Goal: Information Seeking & Learning: Find specific fact

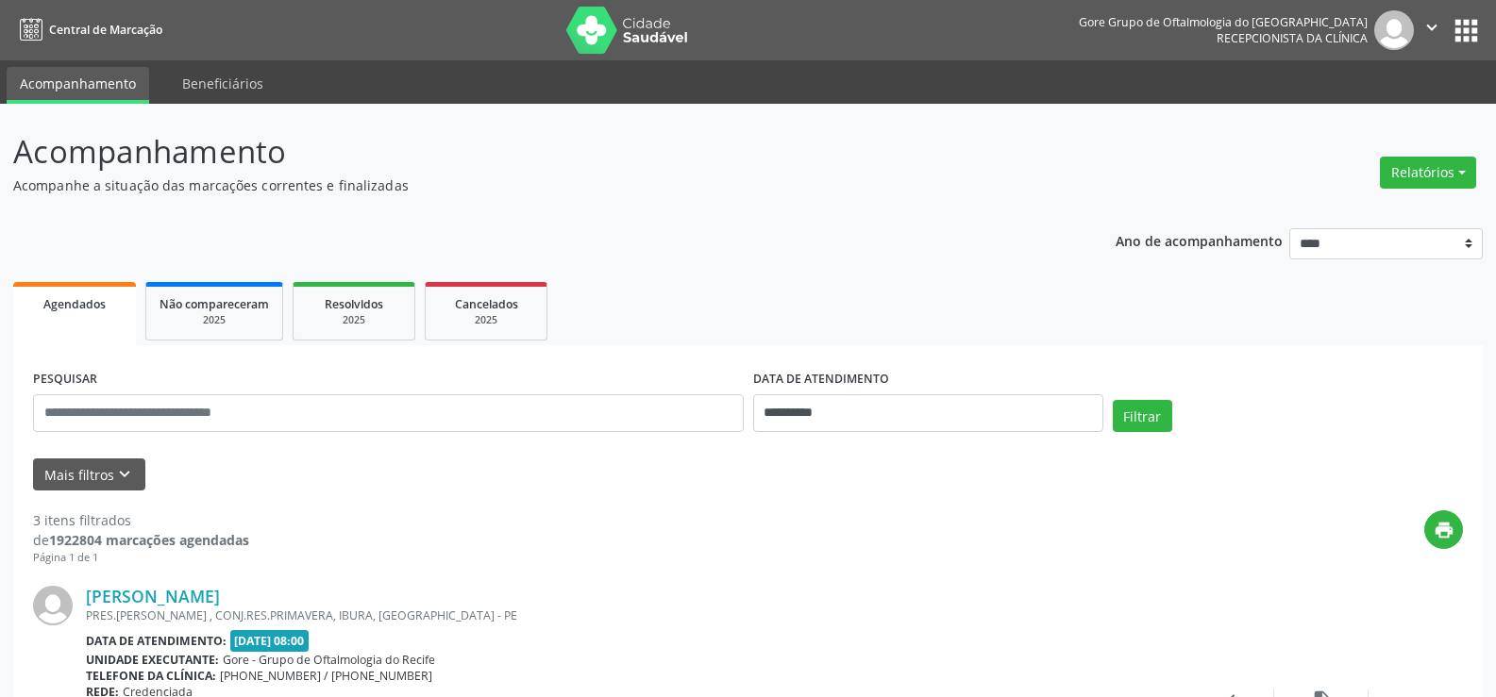
select select "*"
click at [881, 401] on input "**********" at bounding box center [928, 414] width 350 height 38
click at [843, 264] on span "16" at bounding box center [856, 261] width 37 height 37
type input "**********"
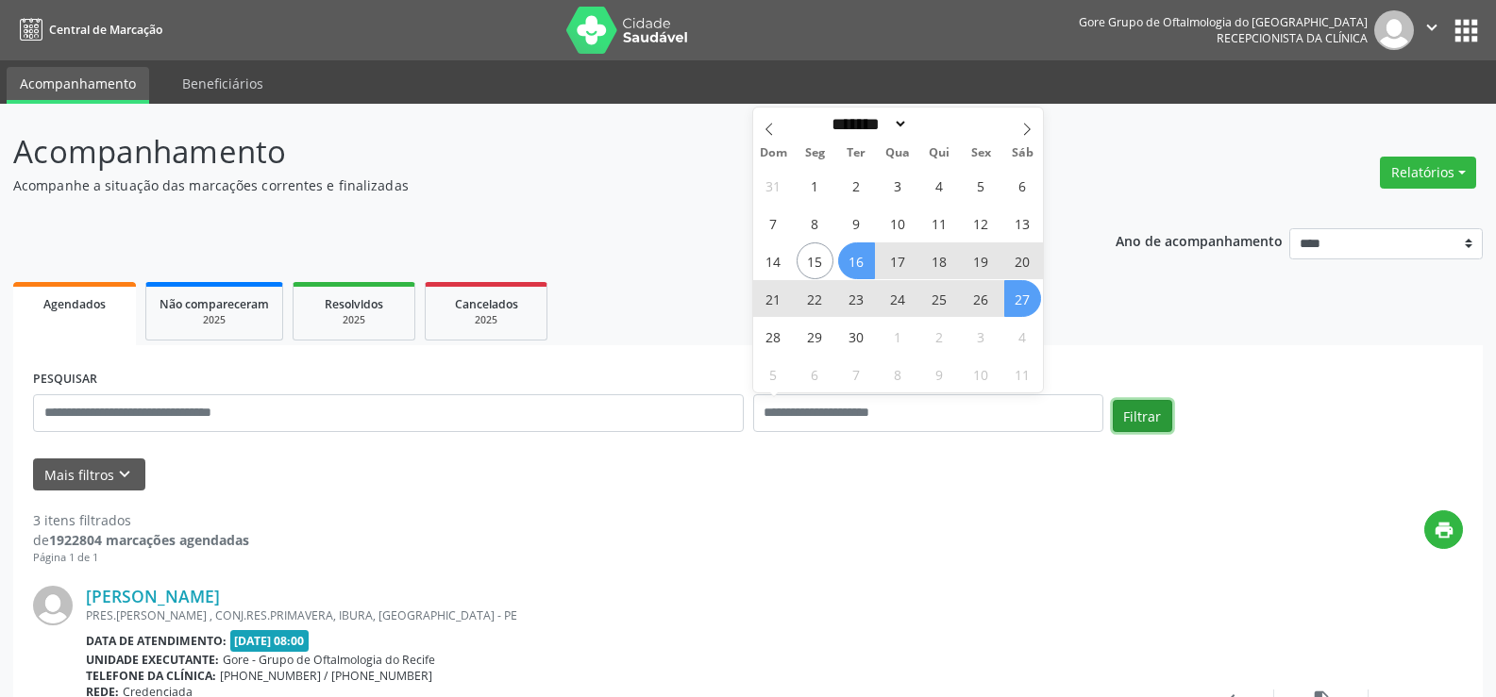
click at [1156, 419] on button "Filtrar" at bounding box center [1142, 416] width 59 height 32
select select "*"
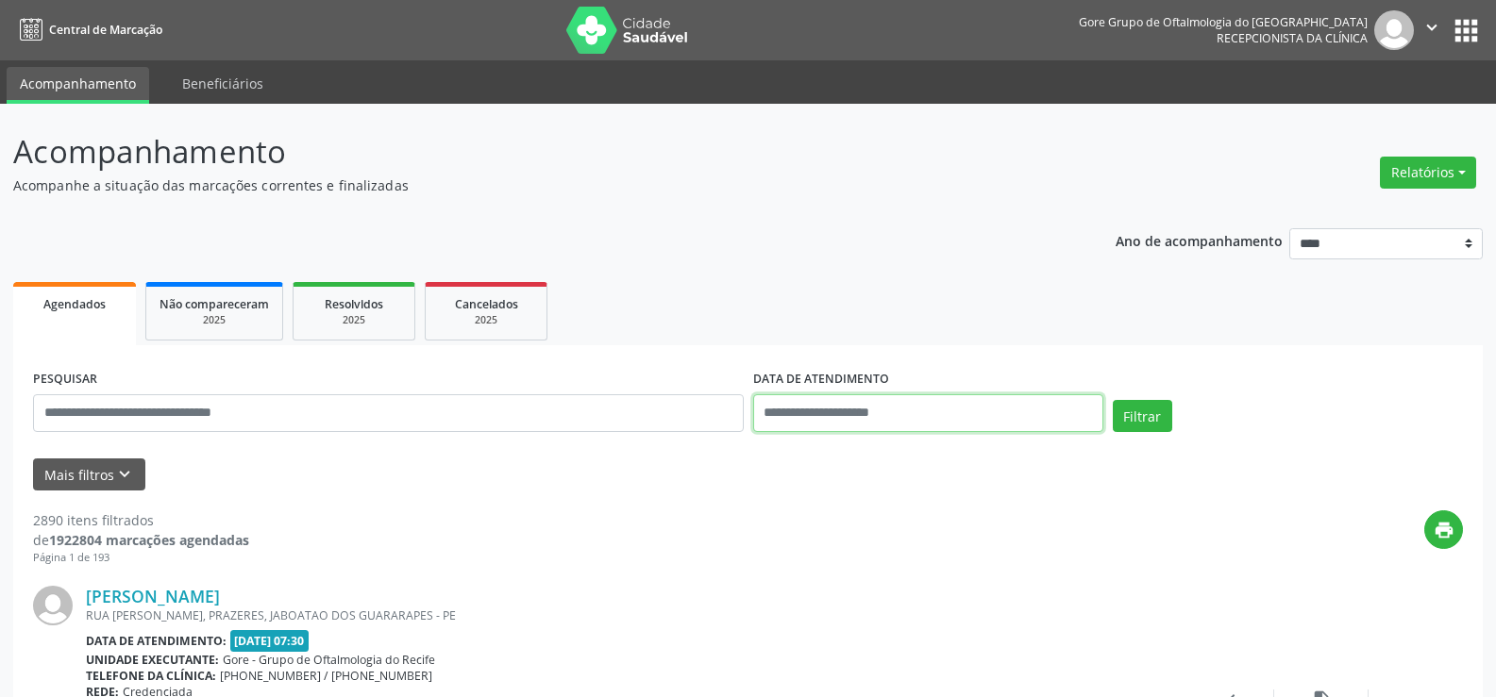
click at [959, 412] on input "text" at bounding box center [928, 414] width 350 height 38
click at [868, 255] on span "16" at bounding box center [856, 261] width 37 height 37
type input "**********"
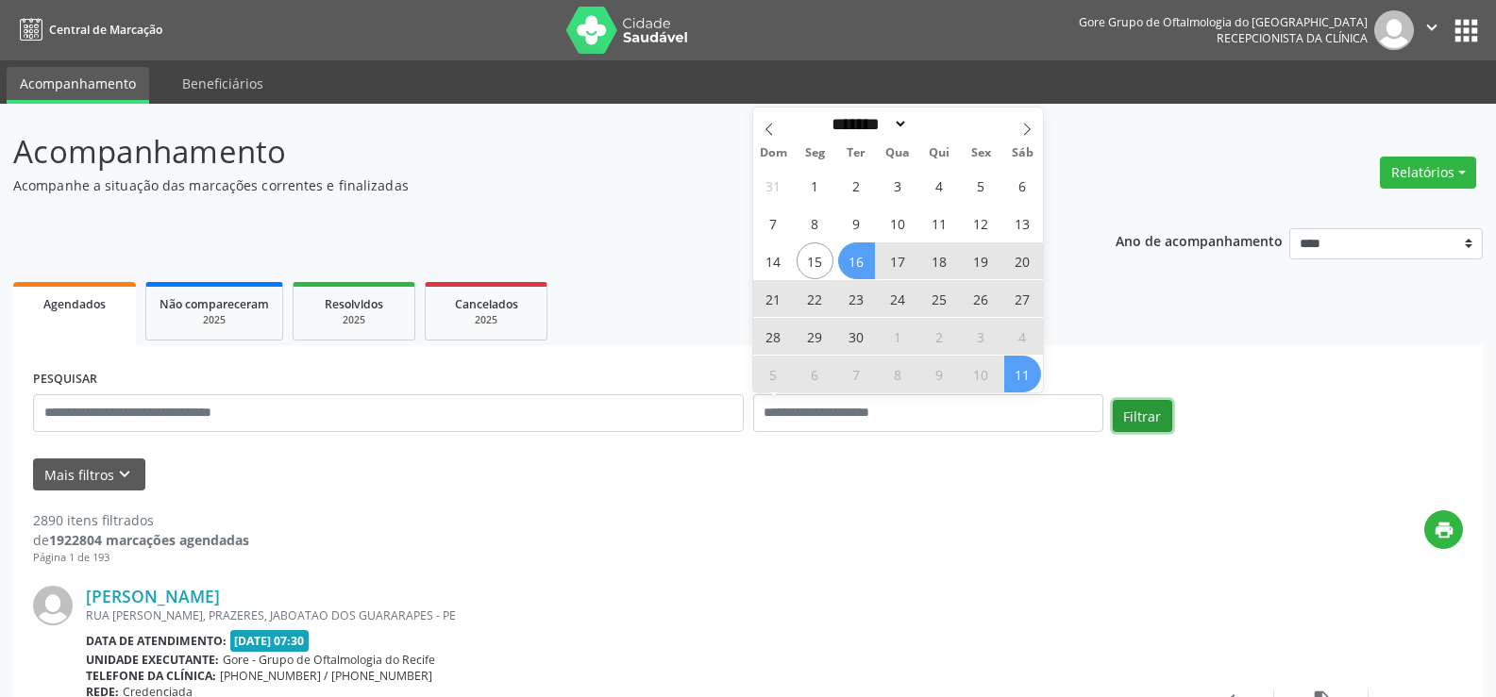
click at [1150, 415] on button "Filtrar" at bounding box center [1142, 416] width 59 height 32
select select "*"
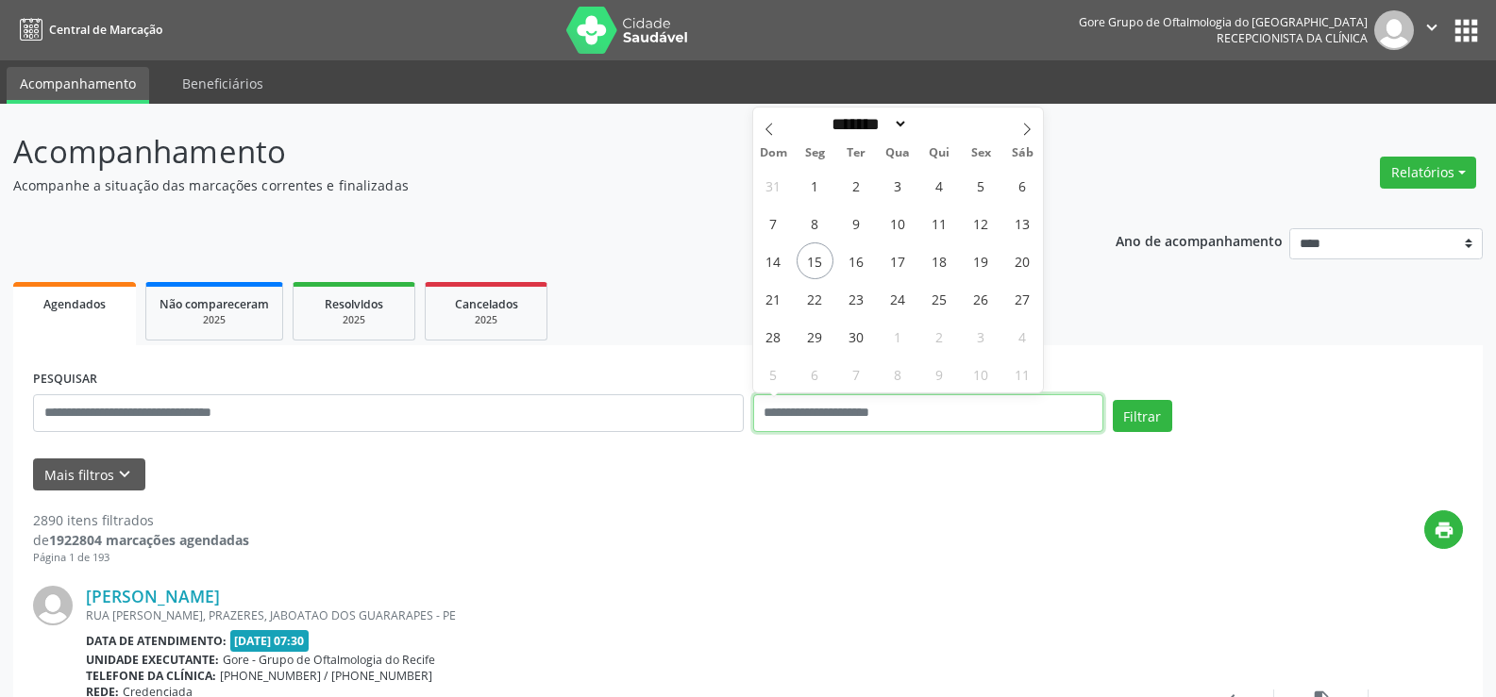
click at [955, 411] on input "text" at bounding box center [928, 414] width 350 height 38
click at [854, 256] on span "16" at bounding box center [856, 261] width 37 height 37
type input "**********"
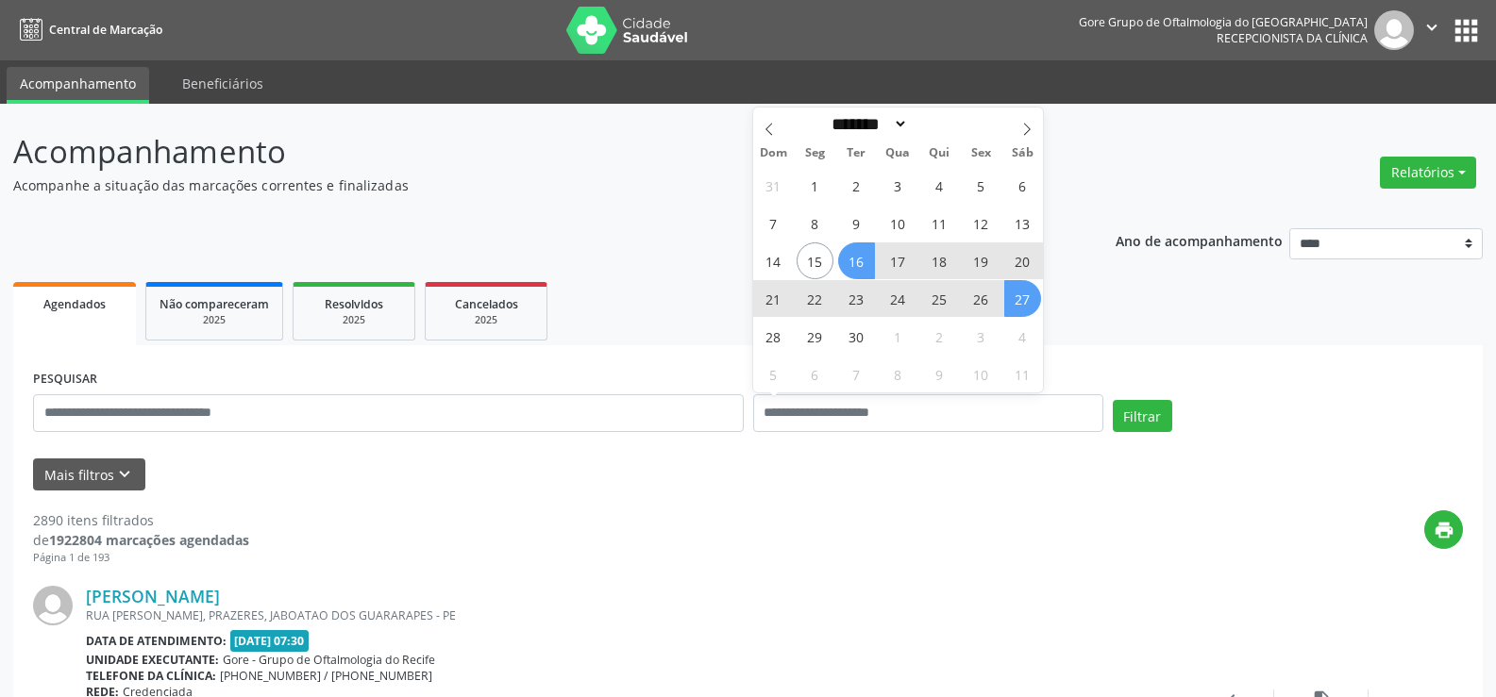
select select "*"
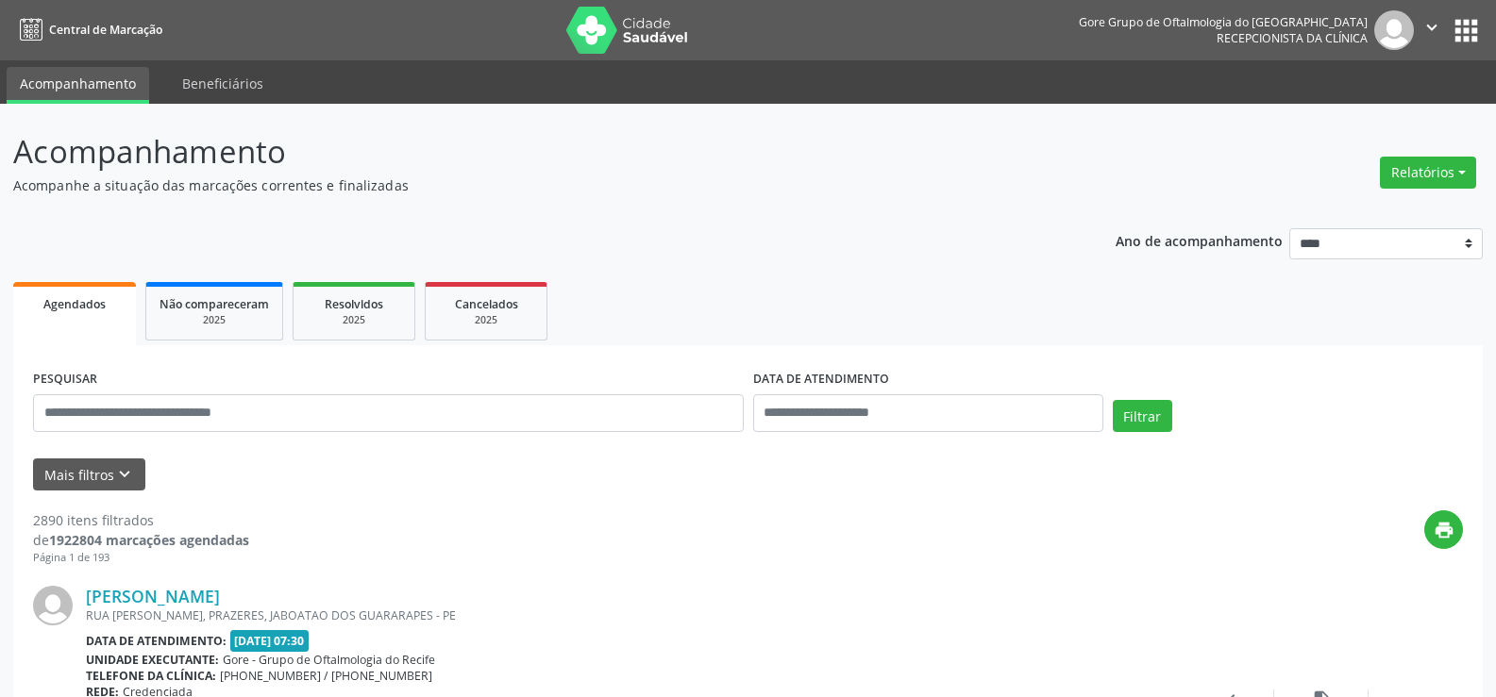
click at [1331, 327] on ul "Agendados Não compareceram 2025 Resolvidos 2025 Cancelados 2025" at bounding box center [747, 311] width 1469 height 68
click at [1037, 470] on div "Mais filtros keyboard_arrow_down" at bounding box center [747, 475] width 1439 height 33
click at [871, 404] on input "text" at bounding box center [928, 414] width 350 height 38
click at [866, 274] on span "16" at bounding box center [856, 261] width 37 height 37
type input "**********"
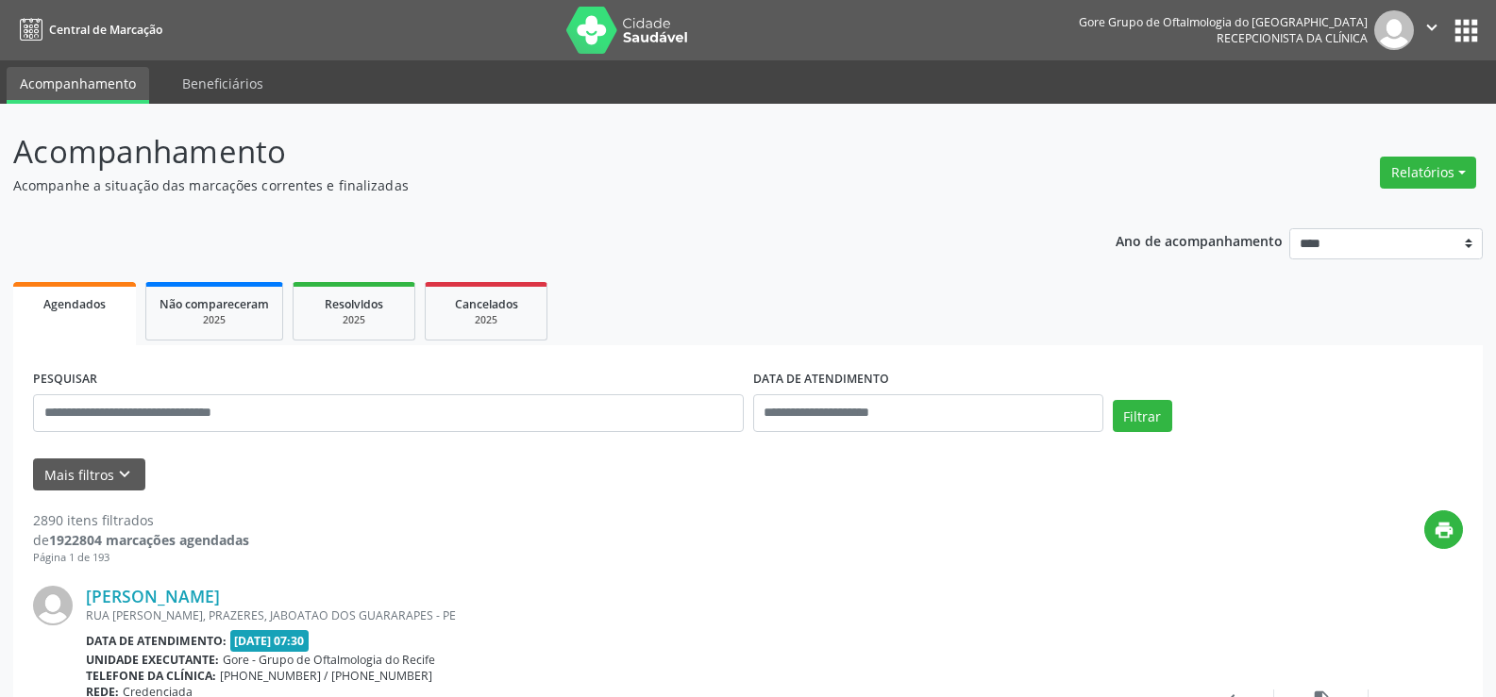
click at [1133, 534] on div "print" at bounding box center [856, 539] width 1214 height 56
click at [1141, 408] on button "Filtrar" at bounding box center [1142, 416] width 59 height 32
click at [905, 419] on input "text" at bounding box center [928, 414] width 350 height 38
click at [853, 250] on span "16" at bounding box center [856, 261] width 37 height 37
type input "**********"
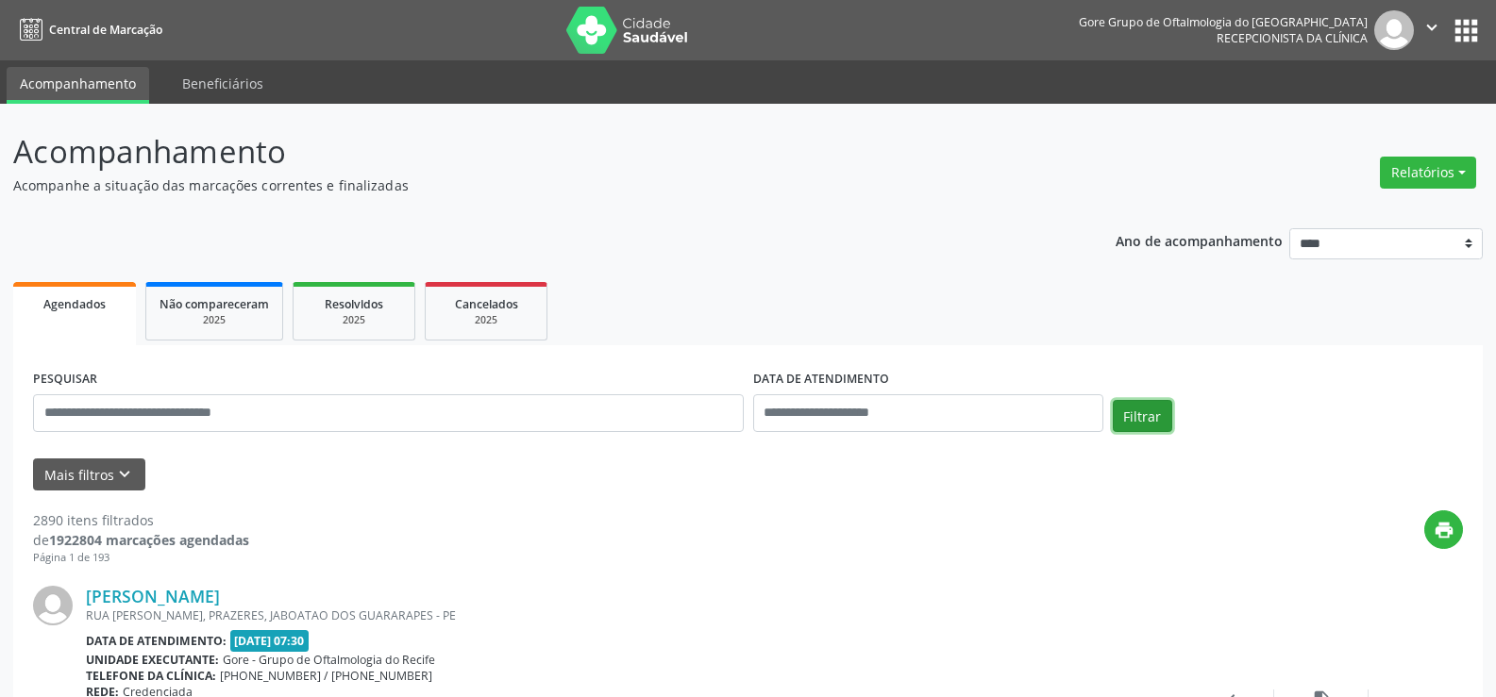
click at [1170, 419] on button "Filtrar" at bounding box center [1142, 416] width 59 height 32
click at [826, 395] on input "text" at bounding box center [928, 414] width 350 height 38
click at [862, 262] on span "16" at bounding box center [856, 261] width 37 height 37
type input "**********"
click at [1286, 318] on ul "Agendados Não compareceram 2025 Resolvidos 2025 Cancelados 2025" at bounding box center [747, 311] width 1469 height 68
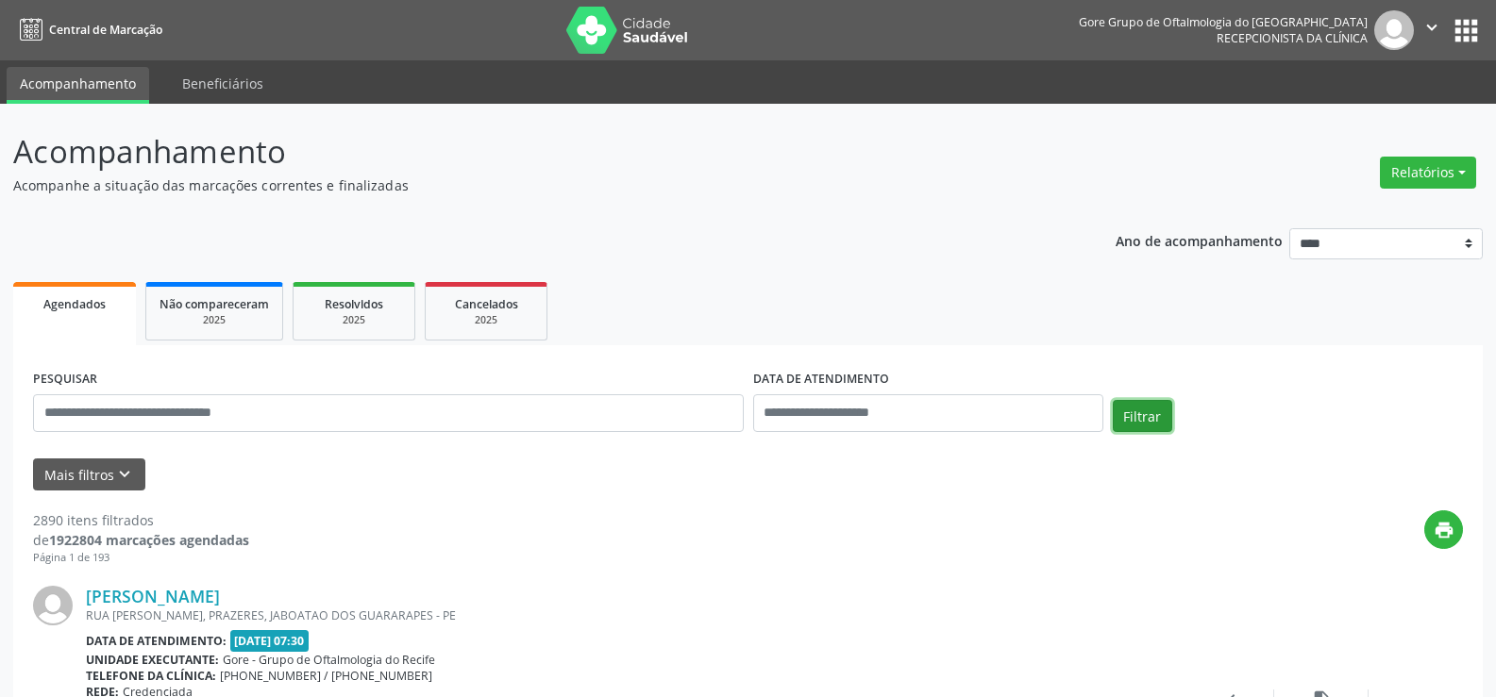
click at [1129, 422] on button "Filtrar" at bounding box center [1142, 416] width 59 height 32
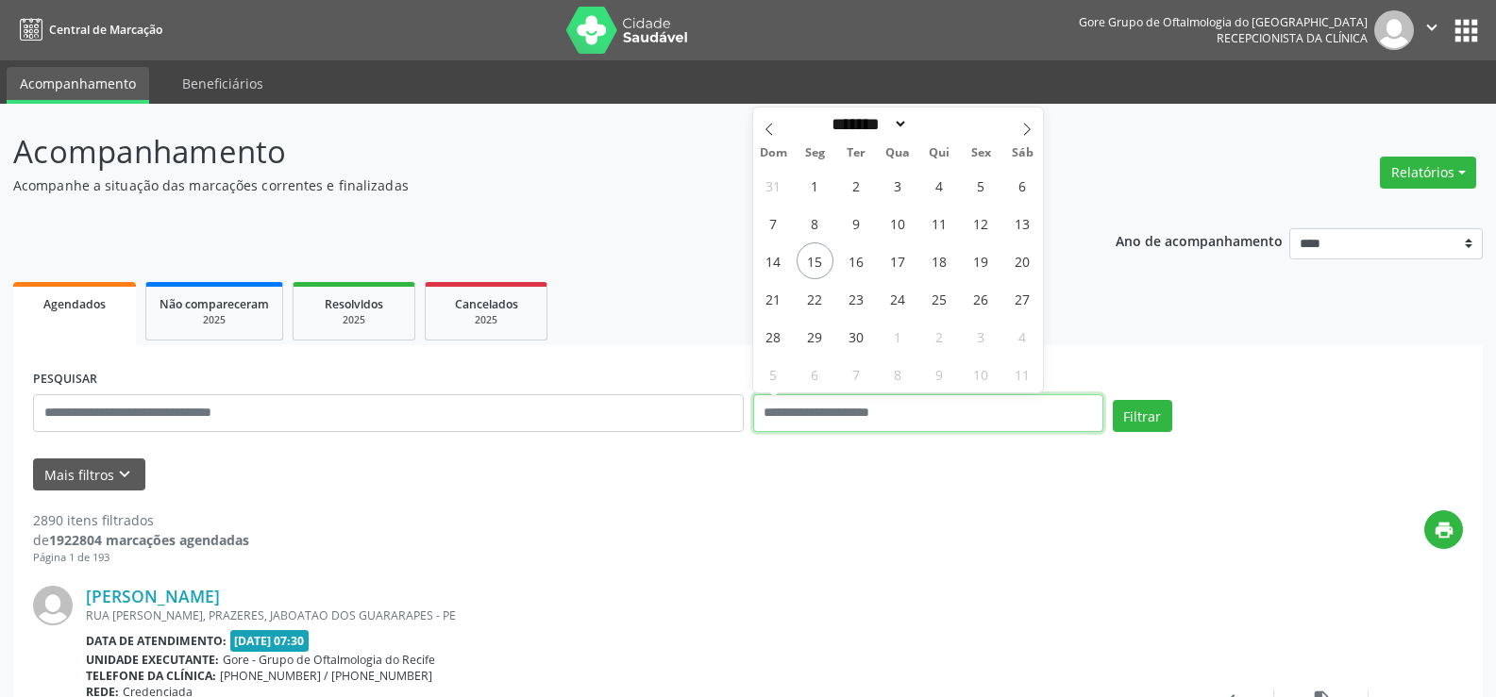
click at [910, 422] on input "text" at bounding box center [928, 414] width 350 height 38
click at [855, 269] on span "16" at bounding box center [856, 261] width 37 height 37
type input "**********"
click at [821, 262] on span "15" at bounding box center [815, 261] width 37 height 37
click at [945, 416] on input "**********" at bounding box center [928, 414] width 350 height 38
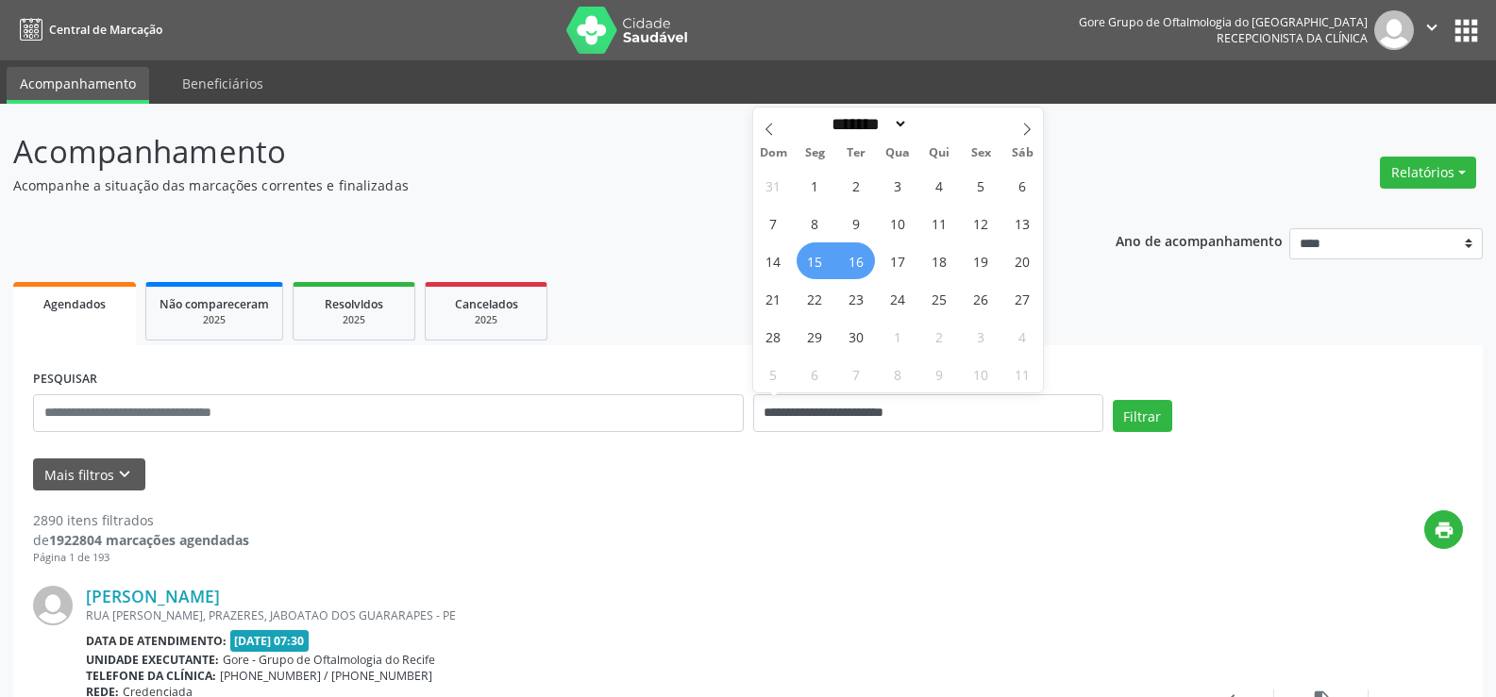
click at [860, 264] on span "16" at bounding box center [856, 261] width 37 height 37
type input "**********"
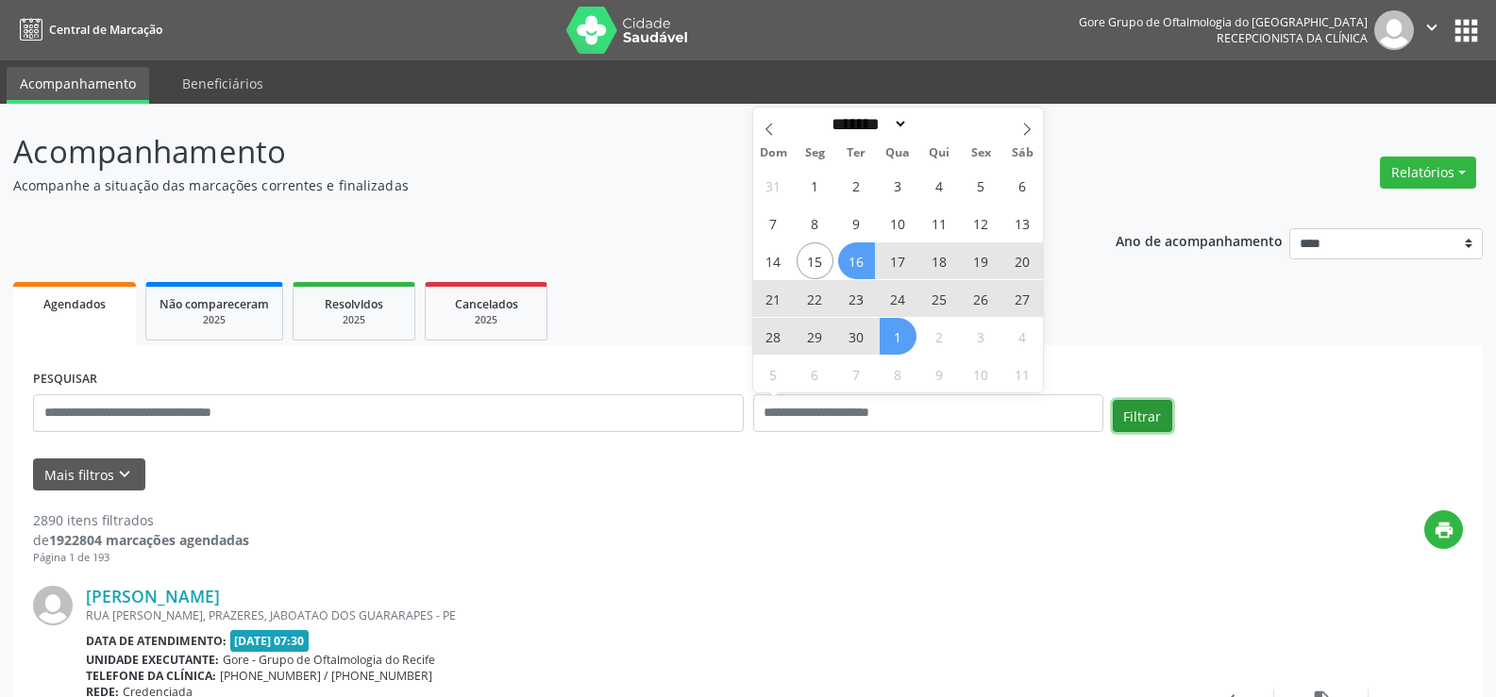
click at [1150, 411] on button "Filtrar" at bounding box center [1142, 416] width 59 height 32
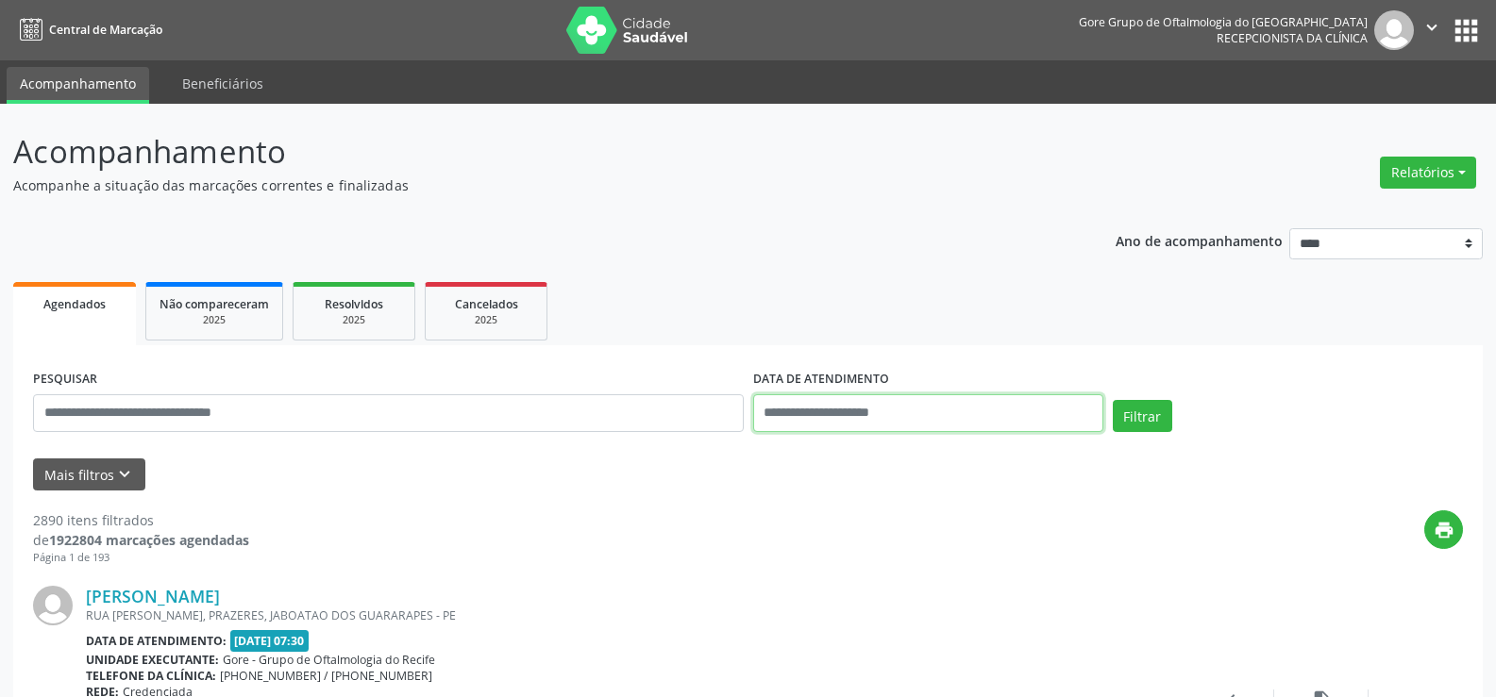
click at [822, 413] on input "text" at bounding box center [928, 414] width 350 height 38
click at [857, 264] on span "16" at bounding box center [856, 261] width 37 height 37
type input "**********"
click at [1156, 408] on button "Filtrar" at bounding box center [1142, 416] width 59 height 32
click at [1128, 421] on button "Filtrar" at bounding box center [1142, 416] width 59 height 32
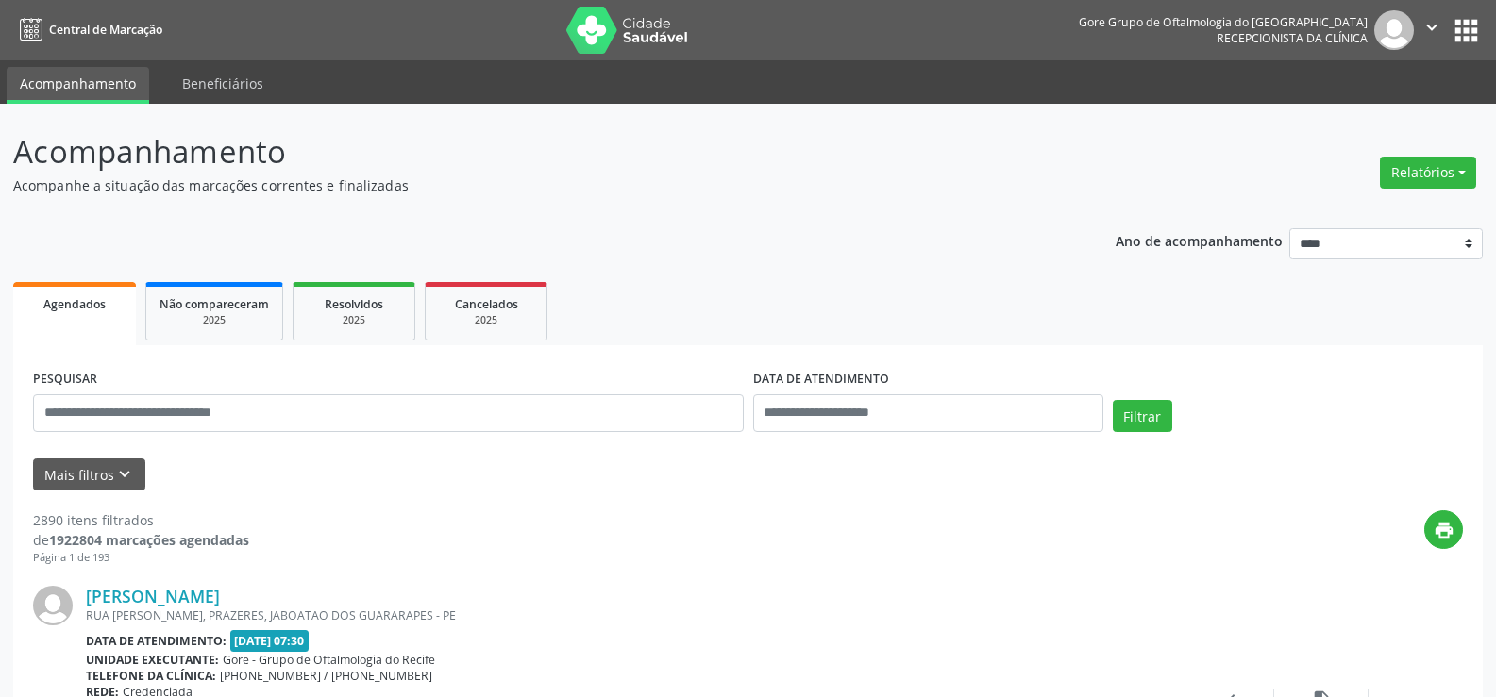
drag, startPoint x: 894, startPoint y: 437, endPoint x: 893, endPoint y: 417, distance: 19.8
click at [894, 436] on div "DATA DE ATENDIMENTO" at bounding box center [928, 405] width 360 height 80
click at [893, 413] on input "text" at bounding box center [928, 414] width 350 height 38
click at [862, 260] on span "16" at bounding box center [856, 261] width 37 height 37
type input "**********"
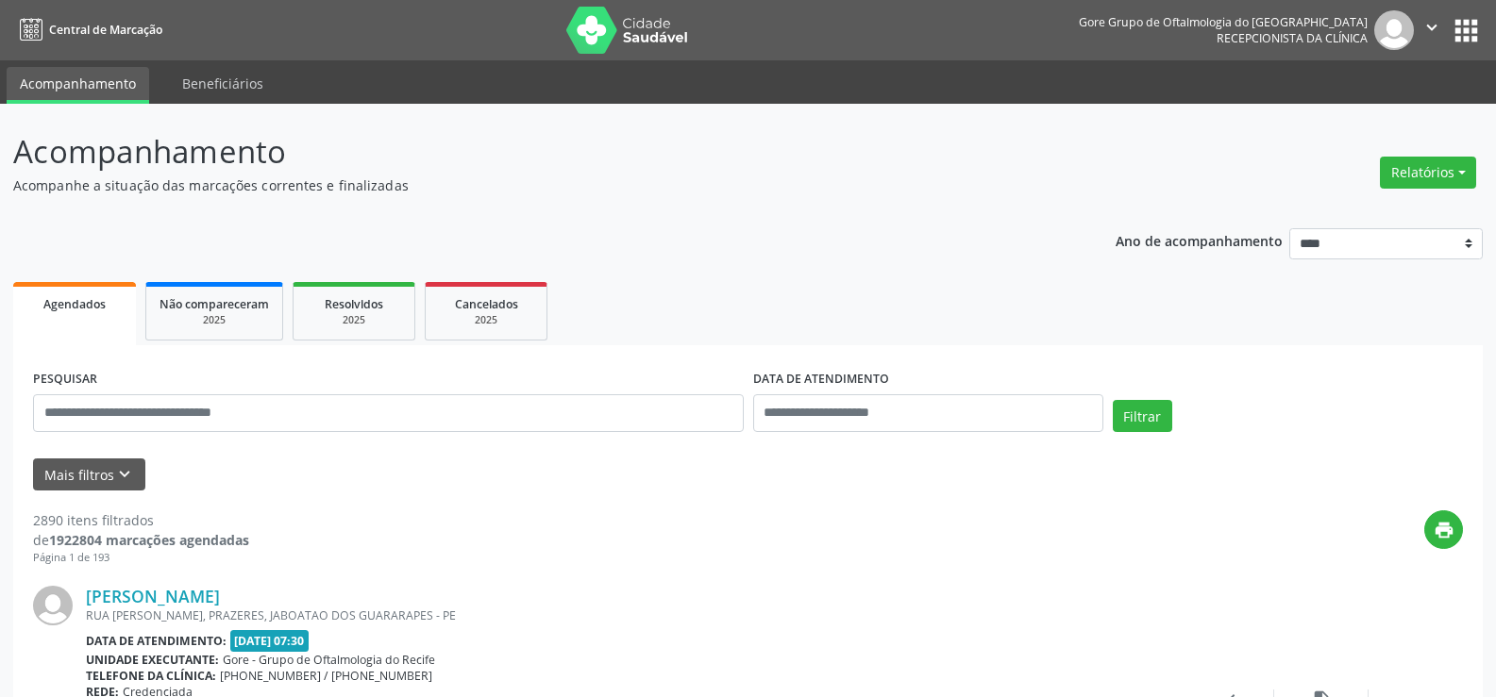
click at [1230, 335] on ul "Agendados Não compareceram 2025 Resolvidos 2025 Cancelados 2025" at bounding box center [747, 311] width 1469 height 68
click at [1472, 241] on select "**** **** **** **** ****" at bounding box center [1385, 244] width 193 height 32
click at [1289, 228] on select "**** **** **** **** ****" at bounding box center [1385, 244] width 193 height 32
click at [199, 321] on div "2025" at bounding box center [213, 320] width 109 height 14
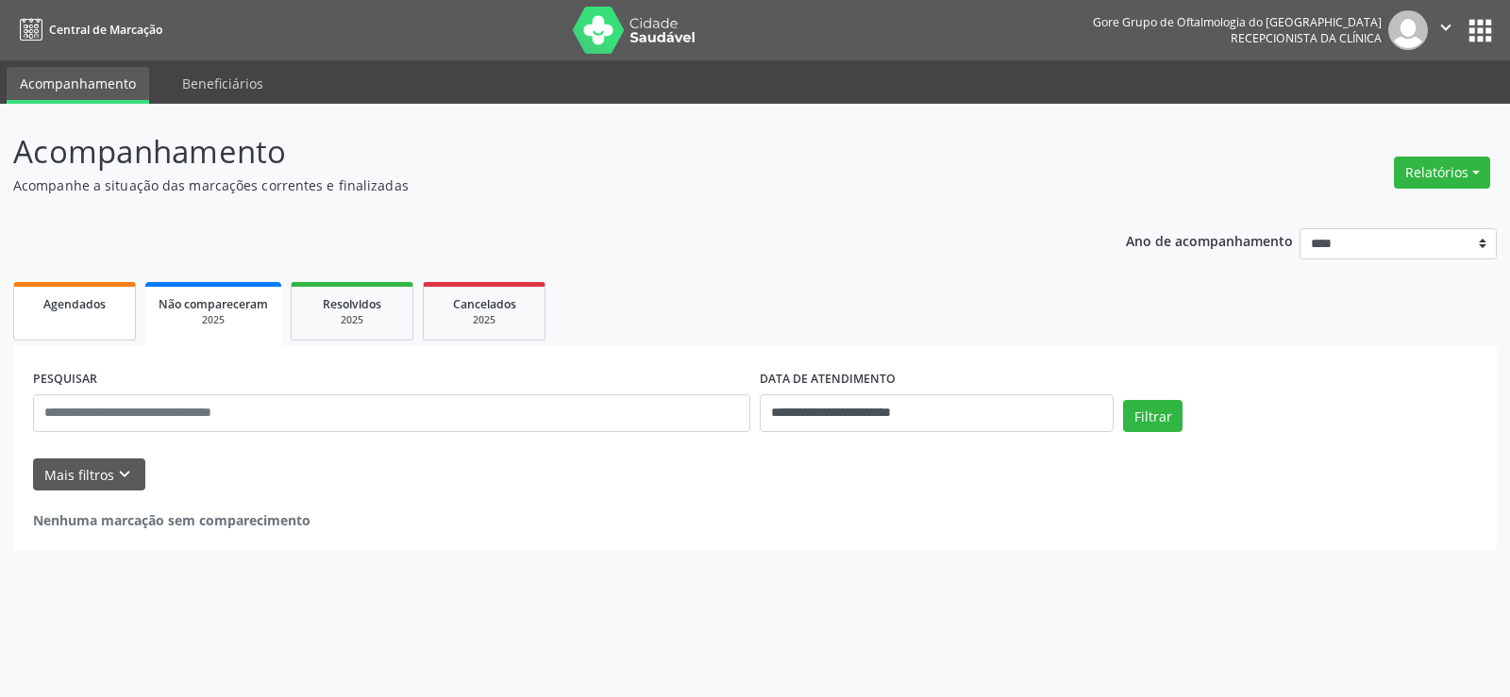
click at [93, 312] on div "Agendados" at bounding box center [74, 304] width 94 height 20
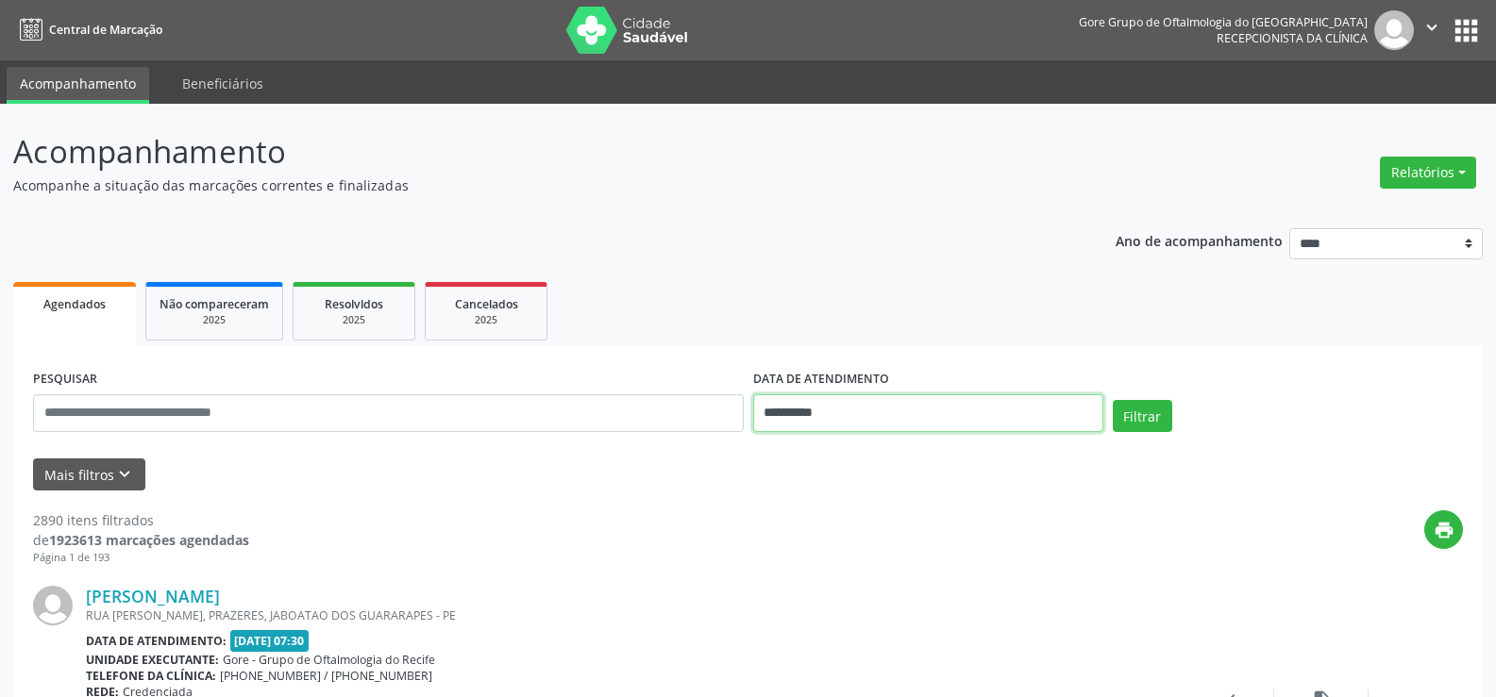
click at [1015, 410] on input "**********" at bounding box center [928, 414] width 350 height 38
click at [854, 268] on span "16" at bounding box center [856, 261] width 37 height 37
type input "**********"
click at [1144, 429] on button "Filtrar" at bounding box center [1142, 416] width 59 height 32
click at [1133, 412] on button "Filtrar" at bounding box center [1142, 416] width 59 height 32
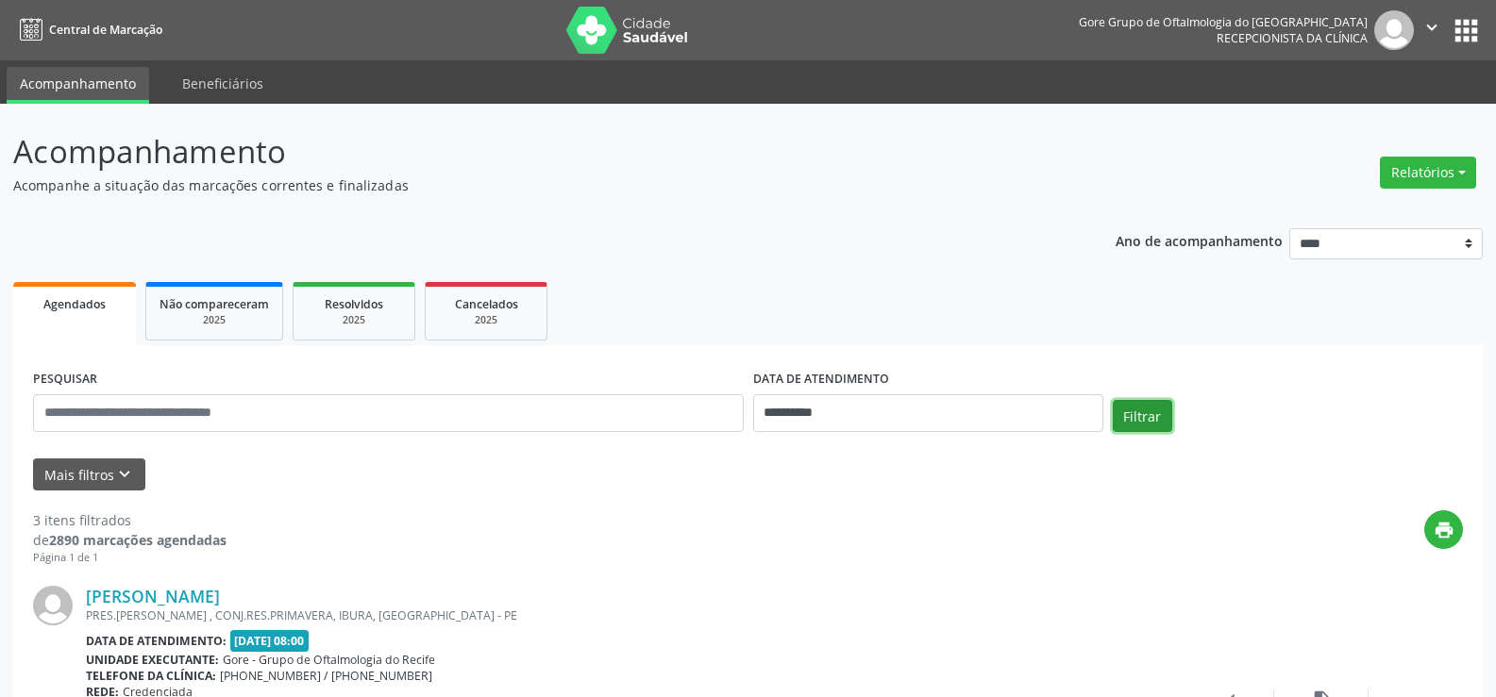
click at [1151, 422] on button "Filtrar" at bounding box center [1142, 416] width 59 height 32
click at [946, 416] on input "**********" at bounding box center [928, 414] width 350 height 38
click at [861, 262] on span "16" at bounding box center [856, 261] width 37 height 37
type input "**********"
click at [1144, 415] on button "Filtrar" at bounding box center [1142, 416] width 59 height 32
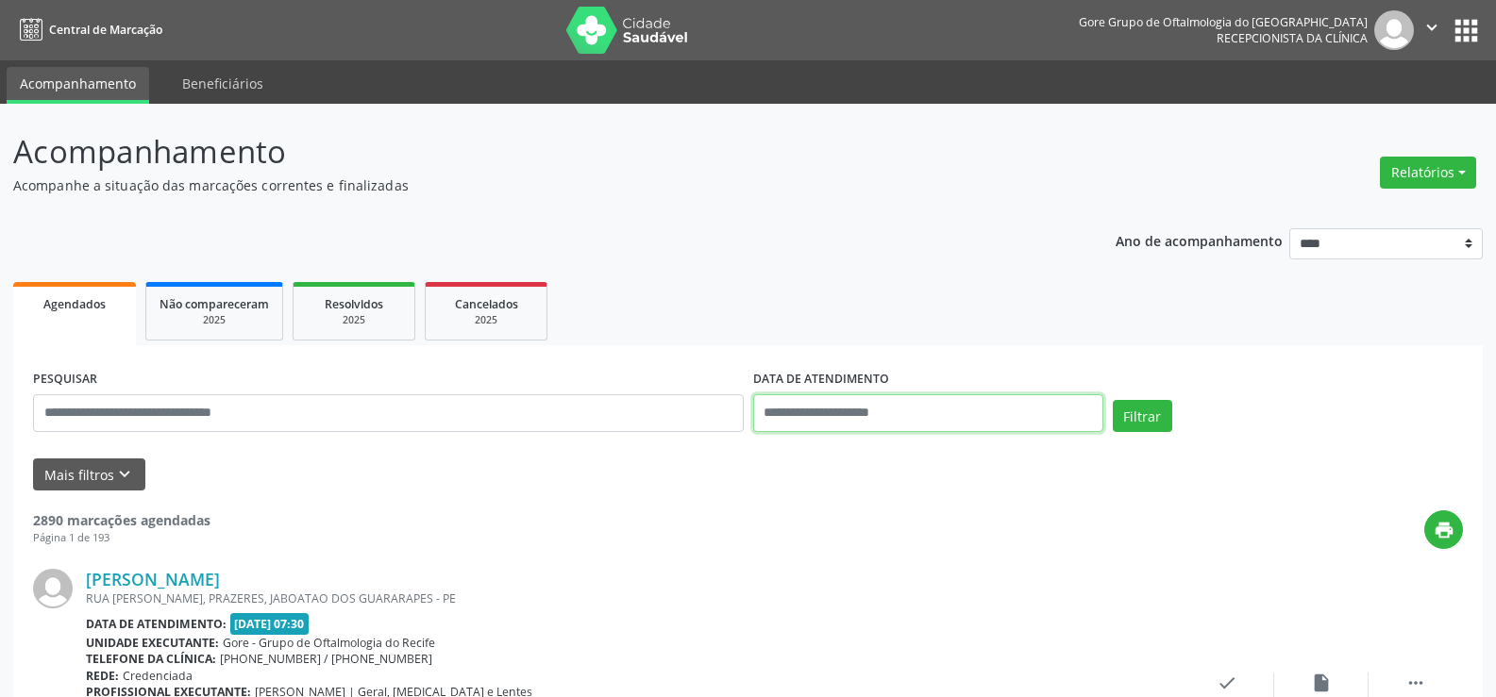
click at [808, 425] on input "text" at bounding box center [928, 414] width 350 height 38
click at [856, 261] on span "16" at bounding box center [856, 261] width 37 height 37
type input "**********"
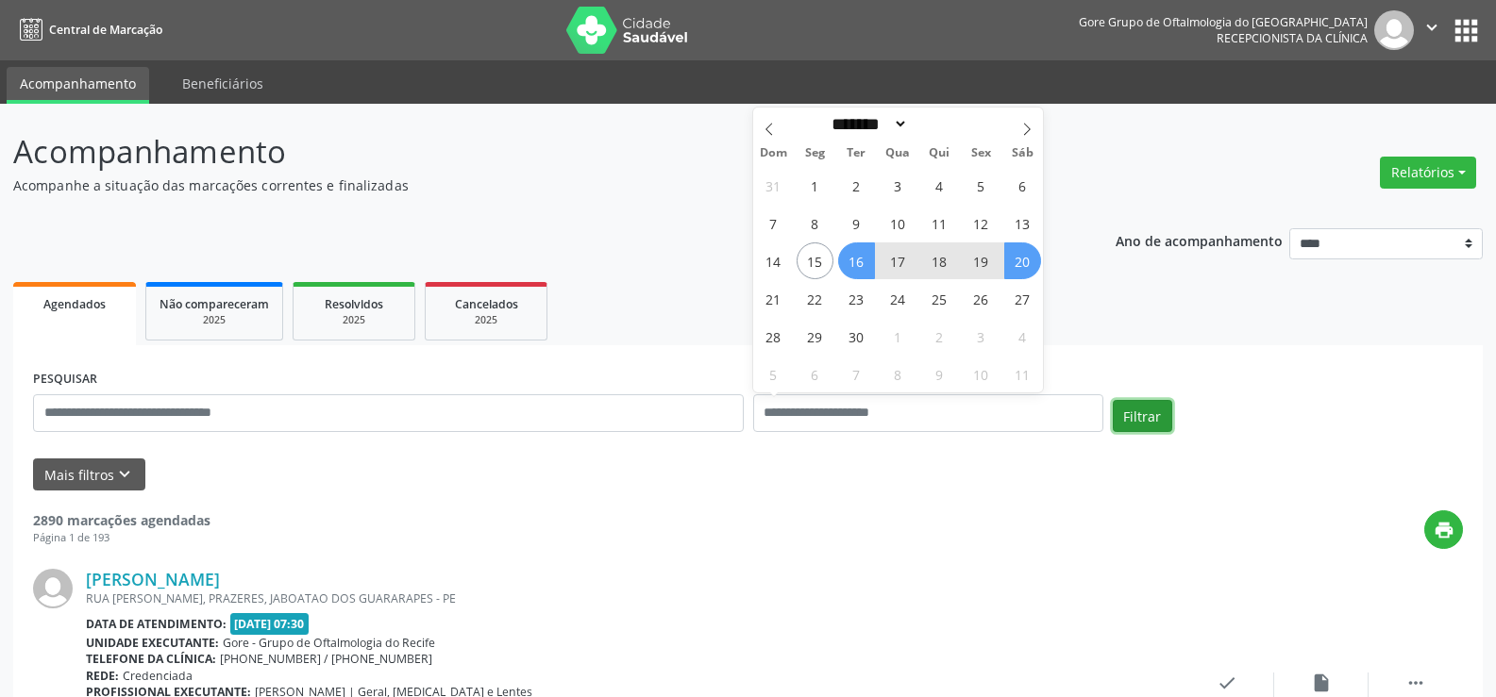
click at [1139, 408] on button "Filtrar" at bounding box center [1142, 416] width 59 height 32
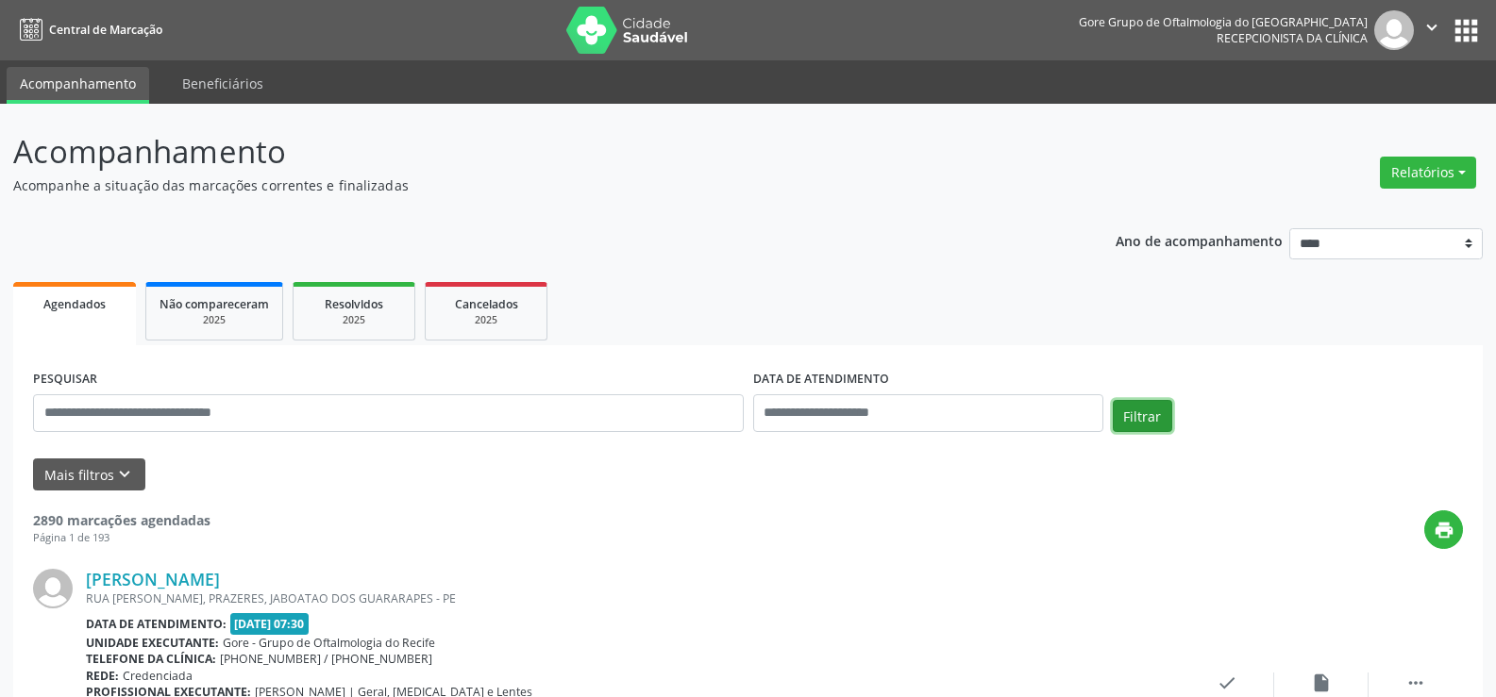
click at [1123, 423] on button "Filtrar" at bounding box center [1142, 416] width 59 height 32
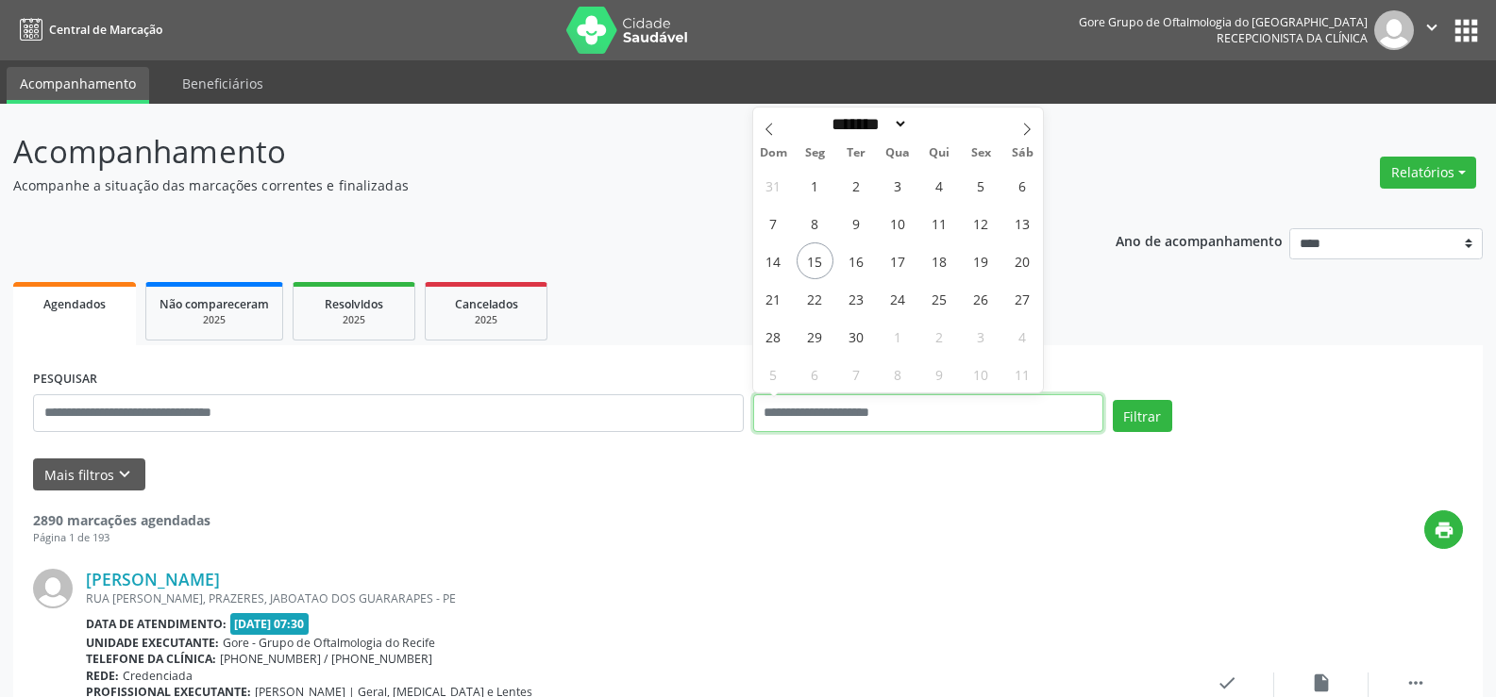
click at [916, 409] on input "text" at bounding box center [928, 414] width 350 height 38
click at [851, 258] on span "16" at bounding box center [856, 261] width 37 height 37
type input "**********"
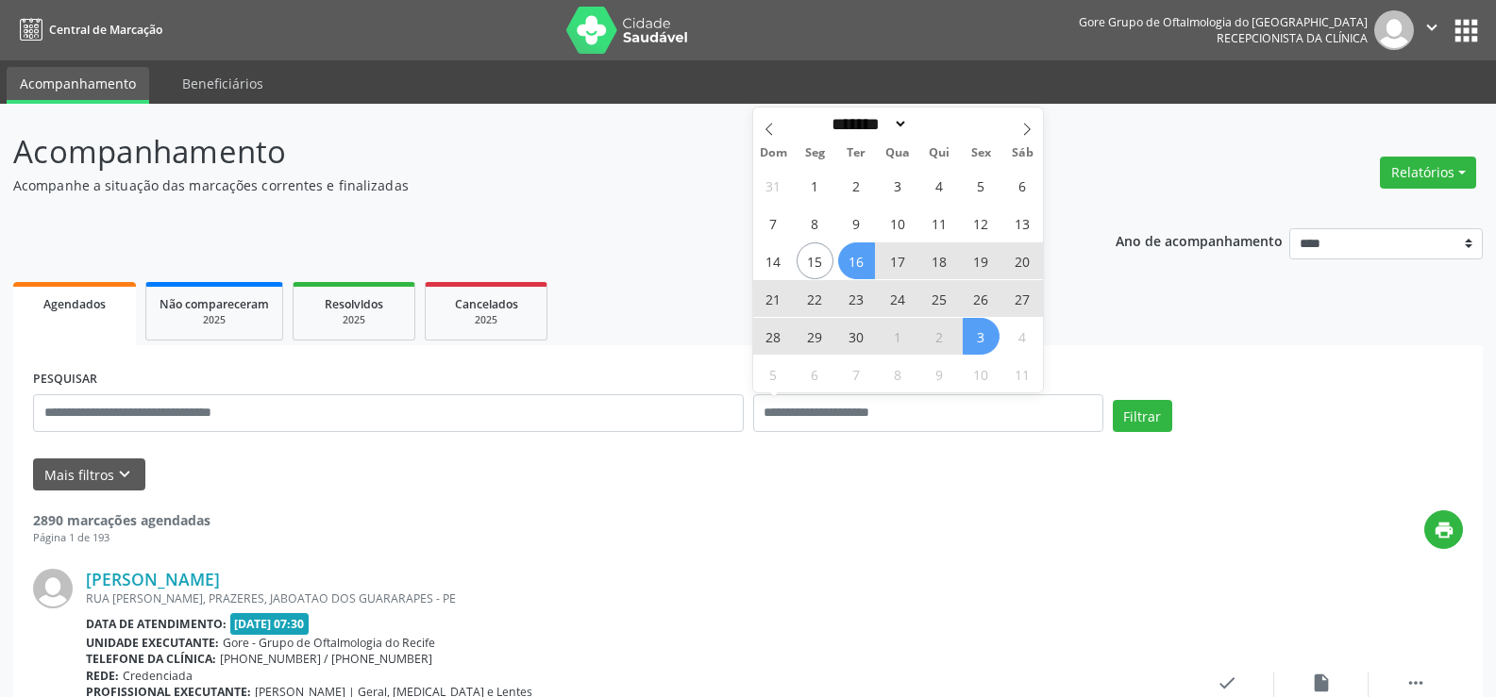
click at [1241, 409] on div "Filtrar" at bounding box center [1288, 422] width 360 height 45
select select "*"
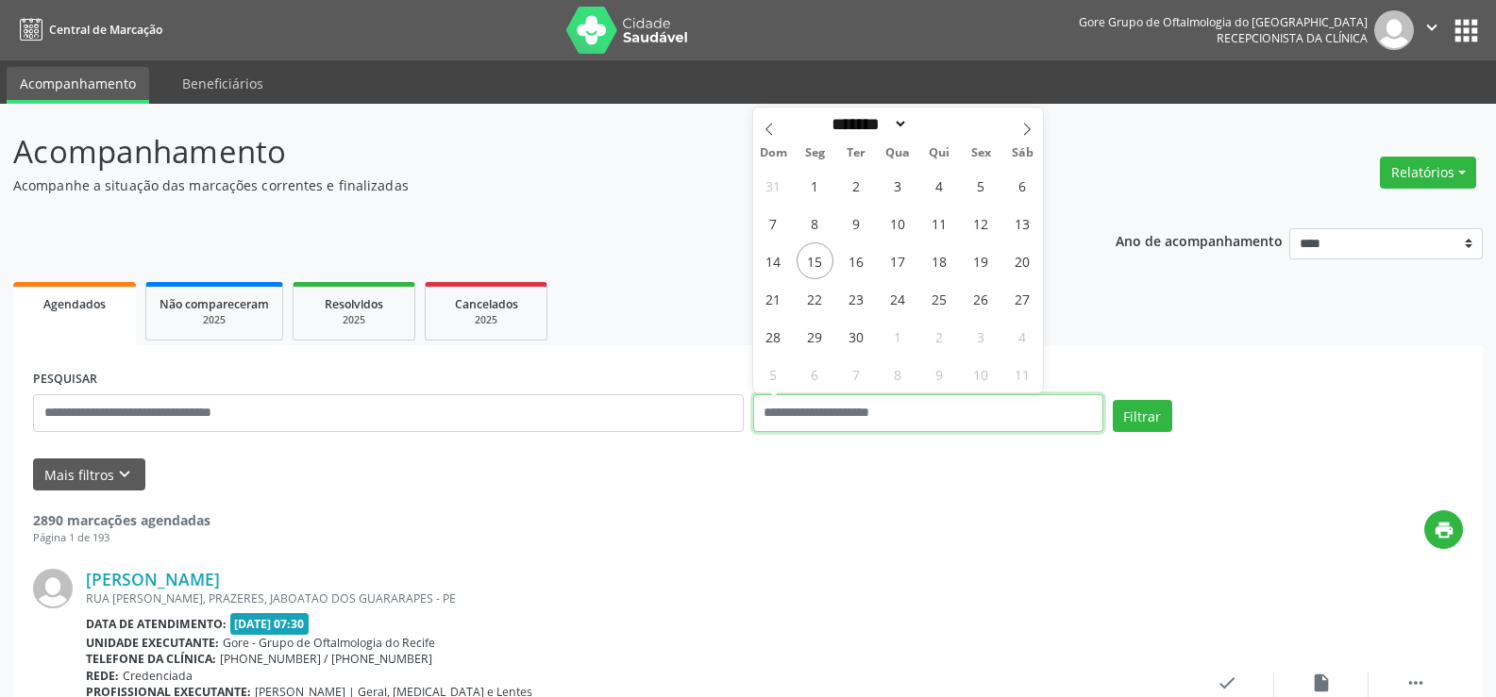
click at [967, 416] on input "text" at bounding box center [928, 414] width 350 height 38
click at [898, 265] on span "17" at bounding box center [898, 261] width 37 height 37
type input "**********"
click at [860, 259] on span "16" at bounding box center [856, 261] width 37 height 37
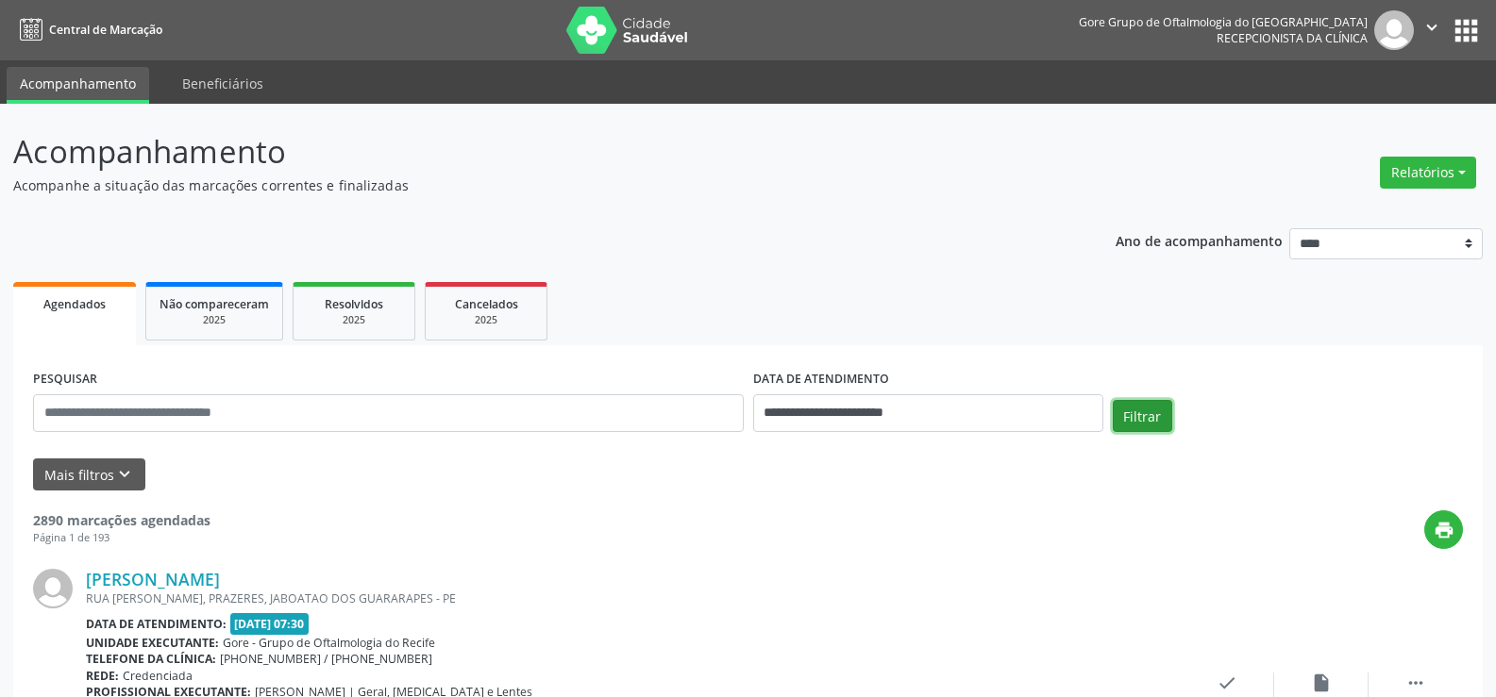
click at [1131, 410] on button "Filtrar" at bounding box center [1142, 416] width 59 height 32
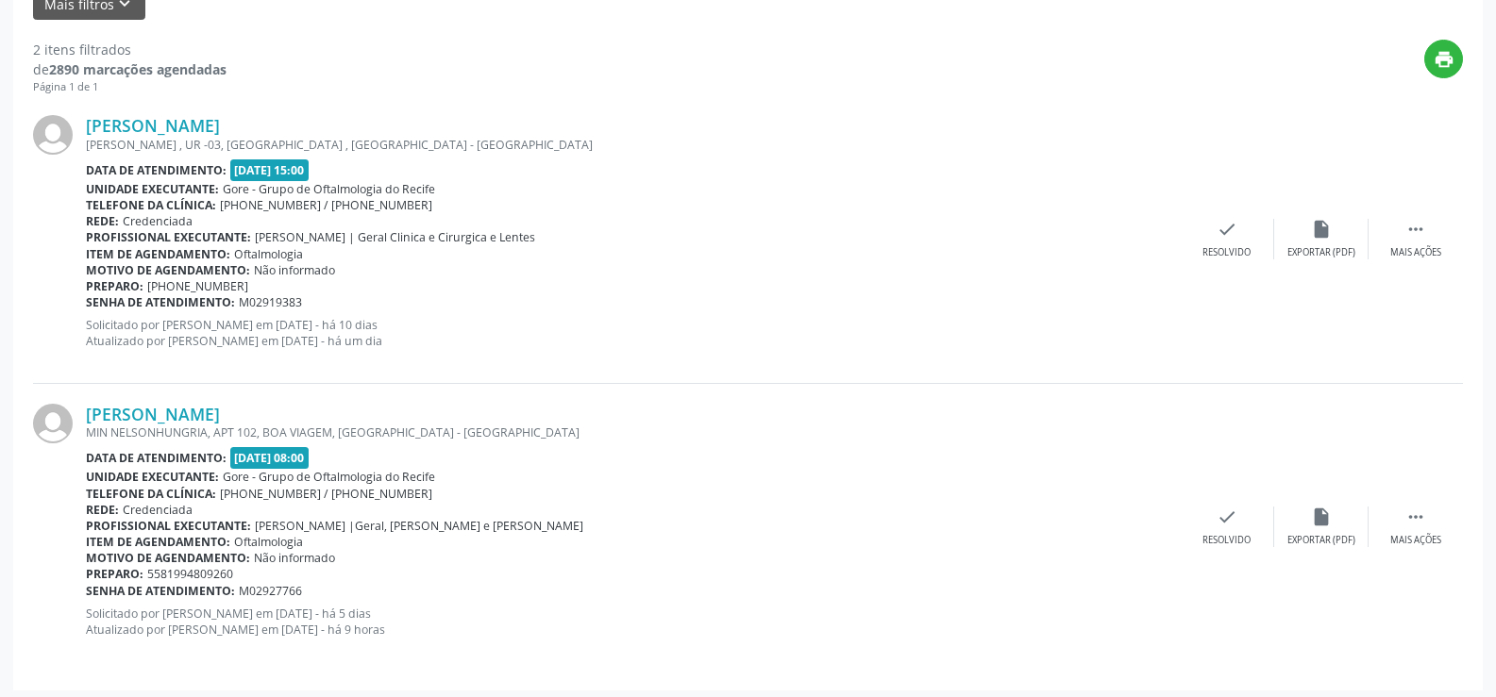
scroll to position [478, 0]
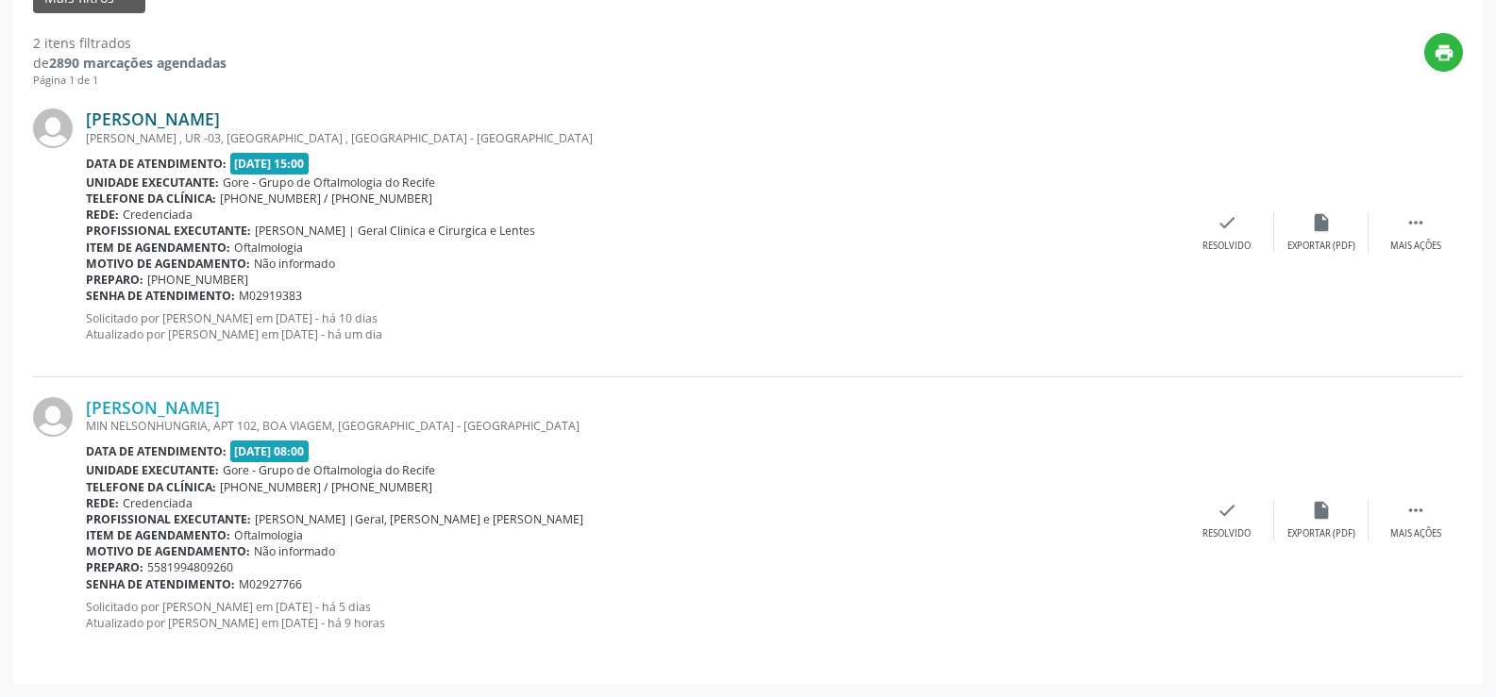
click at [131, 114] on link "Maria Dolores Paiva da Silva" at bounding box center [153, 119] width 134 height 21
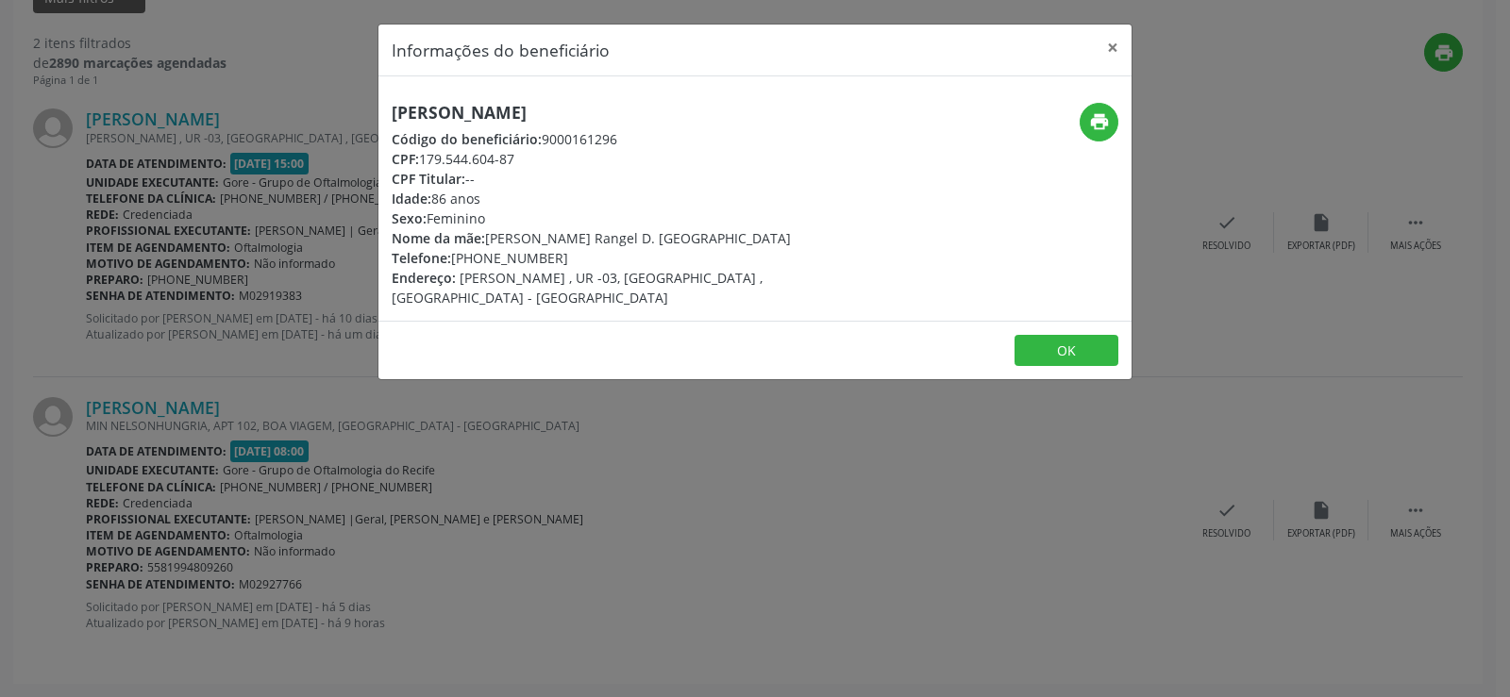
drag, startPoint x: 393, startPoint y: 113, endPoint x: 666, endPoint y: 125, distance: 273.9
click at [666, 125] on div "Maria Dolores Paiva da Silva Código do beneficiário: 9000161296 CPF: 179.544.60…" at bounding box center [630, 205] width 476 height 205
copy h5 "Maria Dolores Paiva da Silva"
click at [1108, 46] on button "×" at bounding box center [1113, 48] width 38 height 46
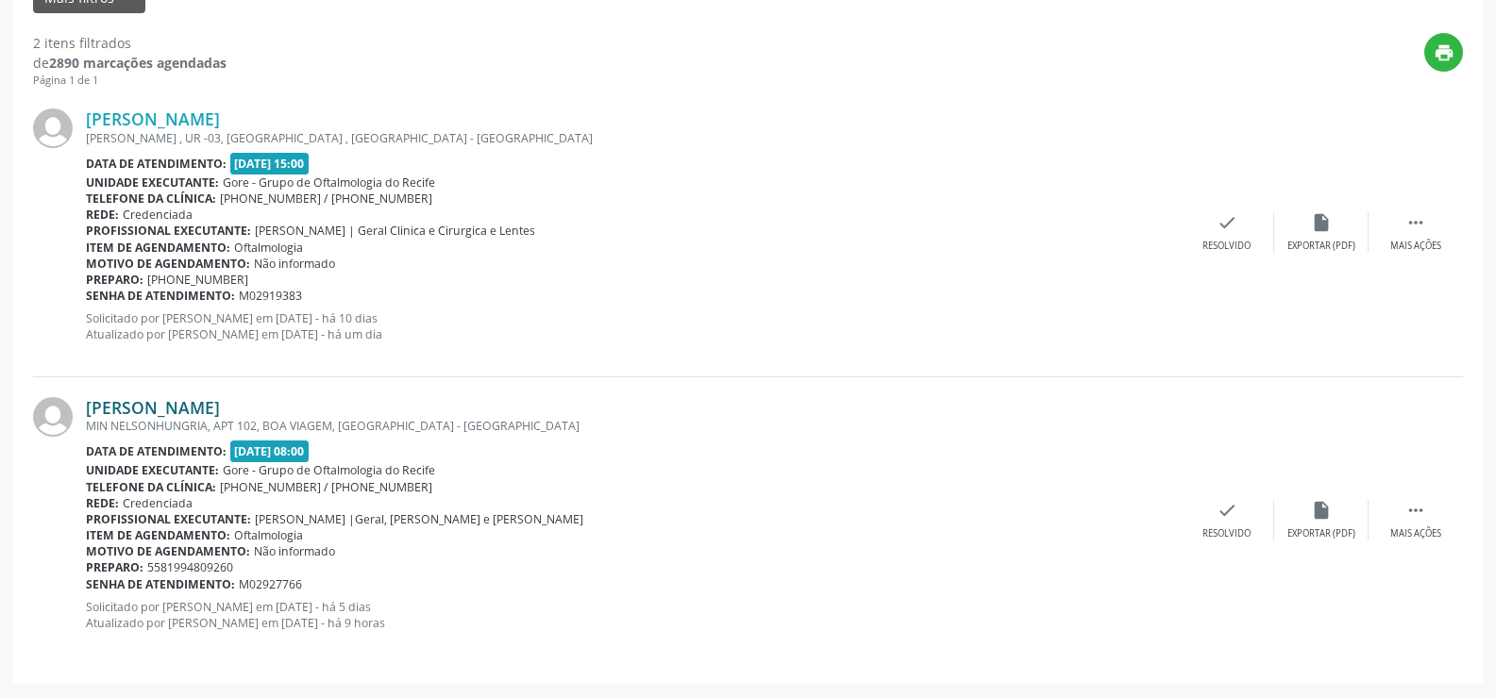
click at [220, 413] on link "Valdir Claudio Pereira Costa" at bounding box center [153, 407] width 134 height 21
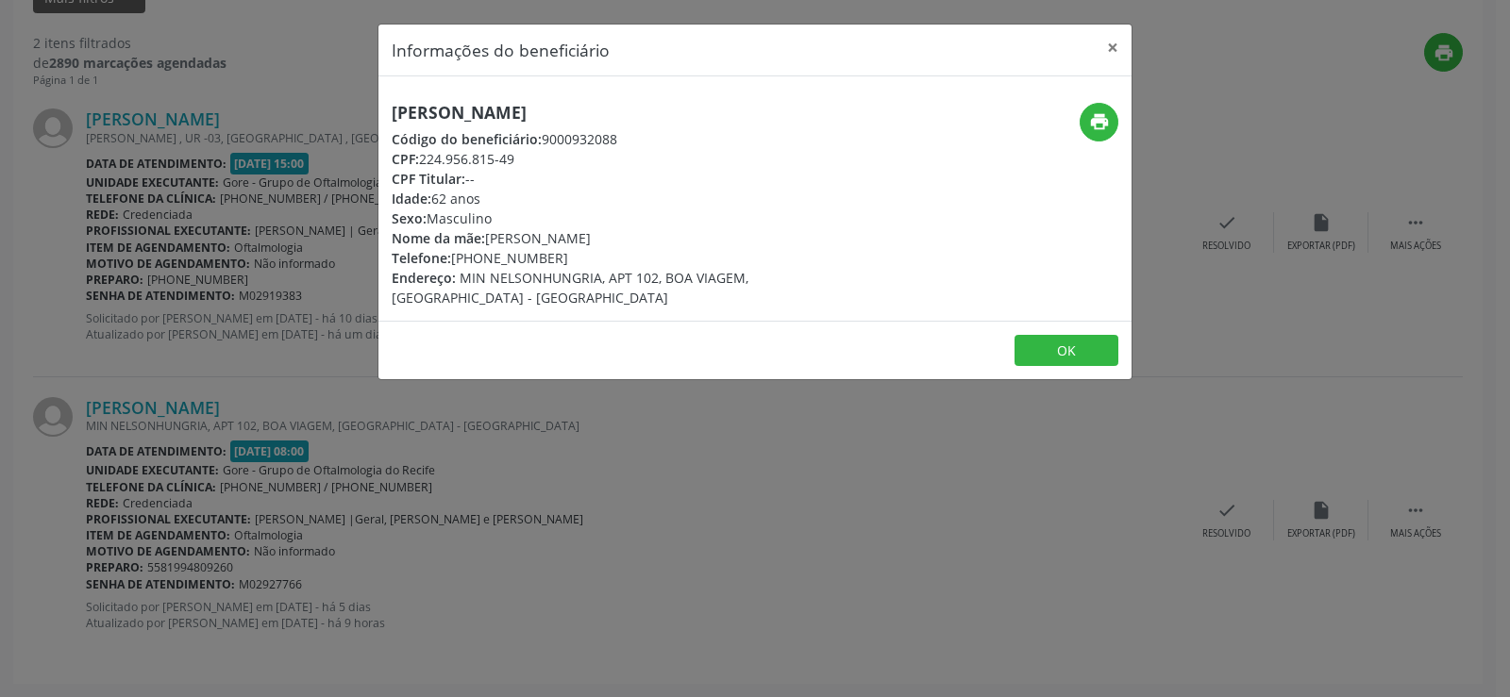
drag, startPoint x: 389, startPoint y: 110, endPoint x: 683, endPoint y: 118, distance: 294.6
click at [683, 118] on div "Valdir Claudio Pereira Costa Código do beneficiário: 9000932088 CPF: 224.956.81…" at bounding box center [629, 205] width 502 height 205
copy h5 "Valdir Claudio Pereira Costa"
drag, startPoint x: 478, startPoint y: 258, endPoint x: 564, endPoint y: 262, distance: 86.0
click at [564, 262] on div "Telefone: (81) 99480-9260" at bounding box center [630, 258] width 476 height 20
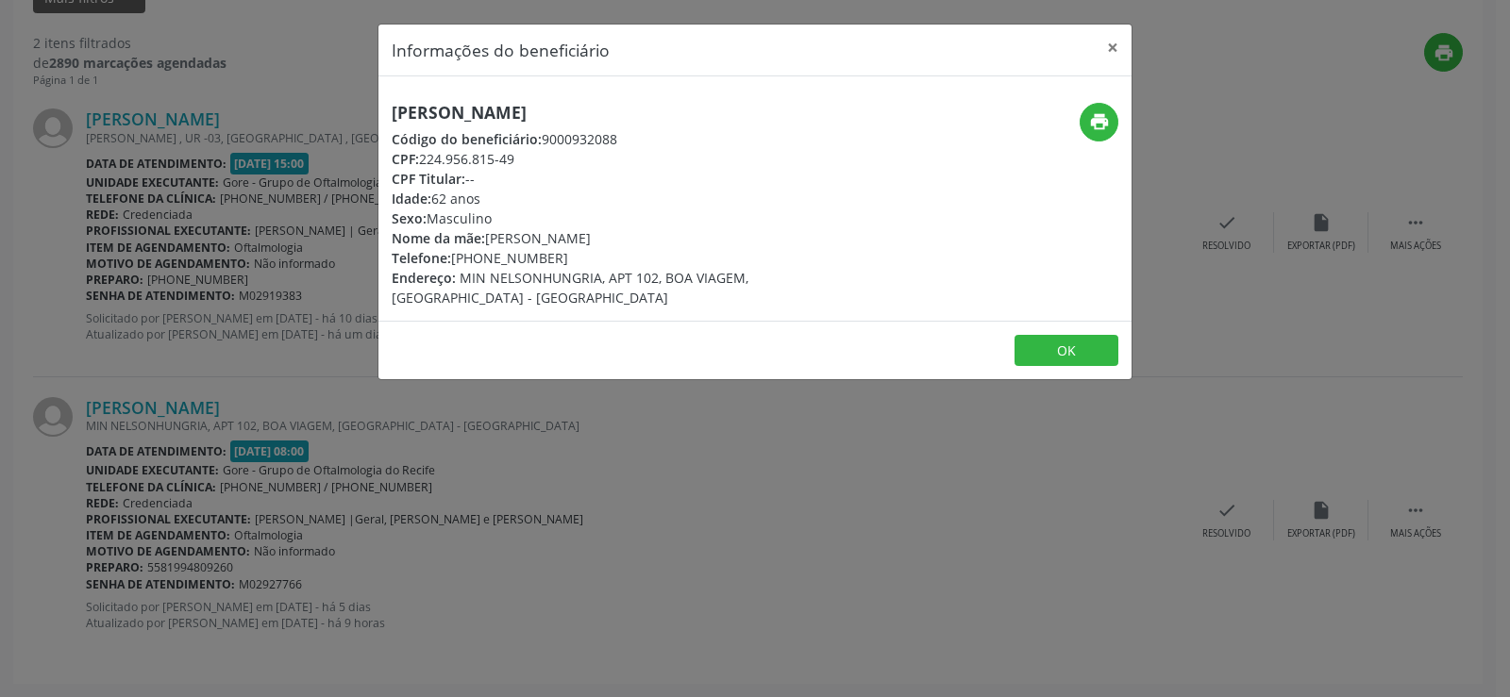
copy div "99480-9260"
drag, startPoint x: 480, startPoint y: 195, endPoint x: 435, endPoint y: 195, distance: 45.3
click at [435, 195] on div "Idade: 62 anos" at bounding box center [630, 199] width 476 height 20
copy div "62 anos"
click at [1112, 45] on button "×" at bounding box center [1113, 48] width 38 height 46
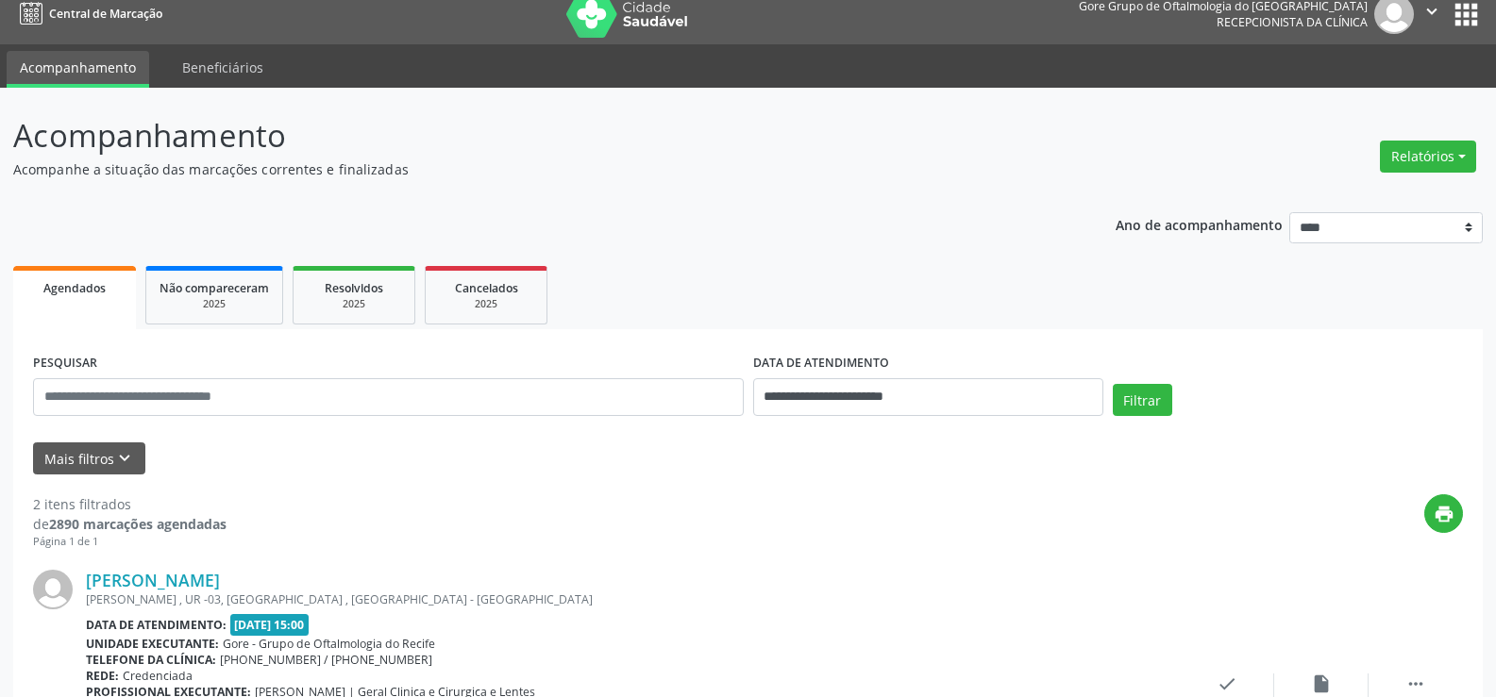
scroll to position [6, 0]
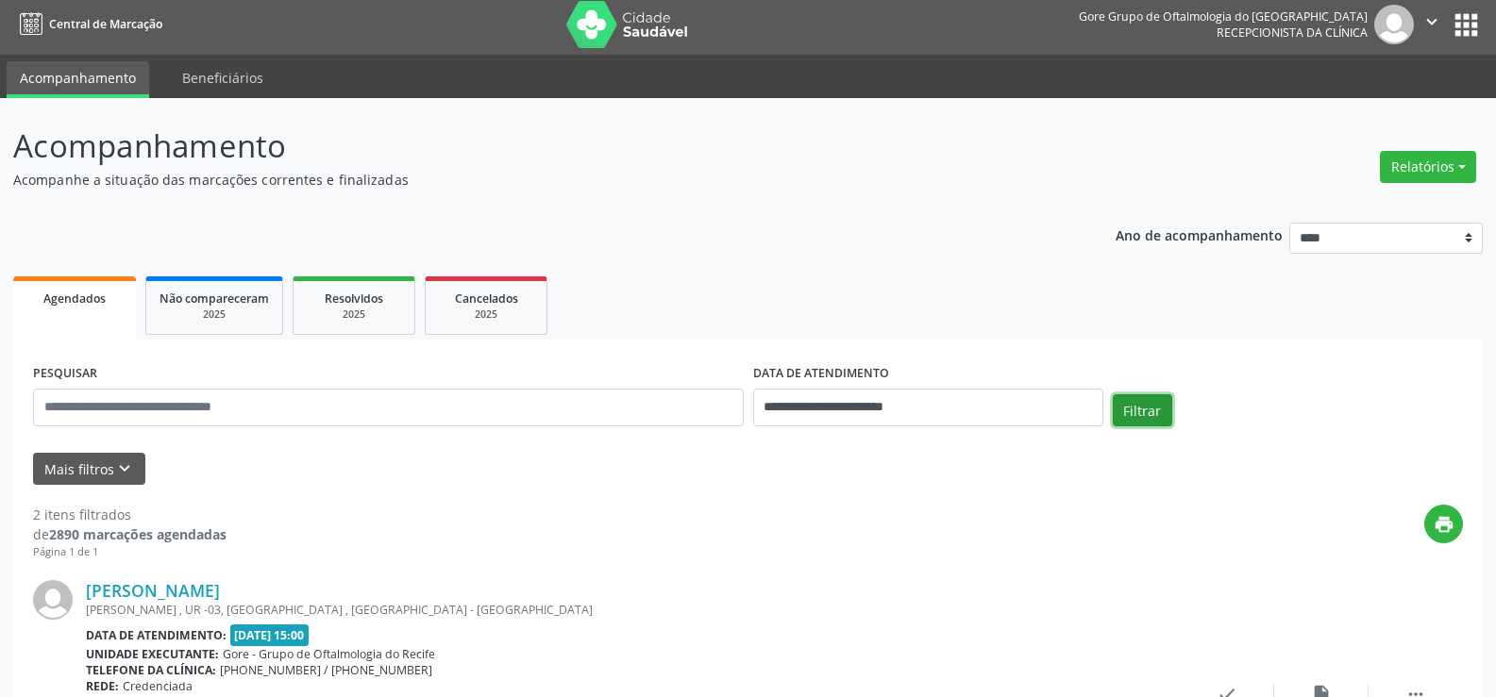
click at [1150, 409] on button "Filtrar" at bounding box center [1142, 411] width 59 height 32
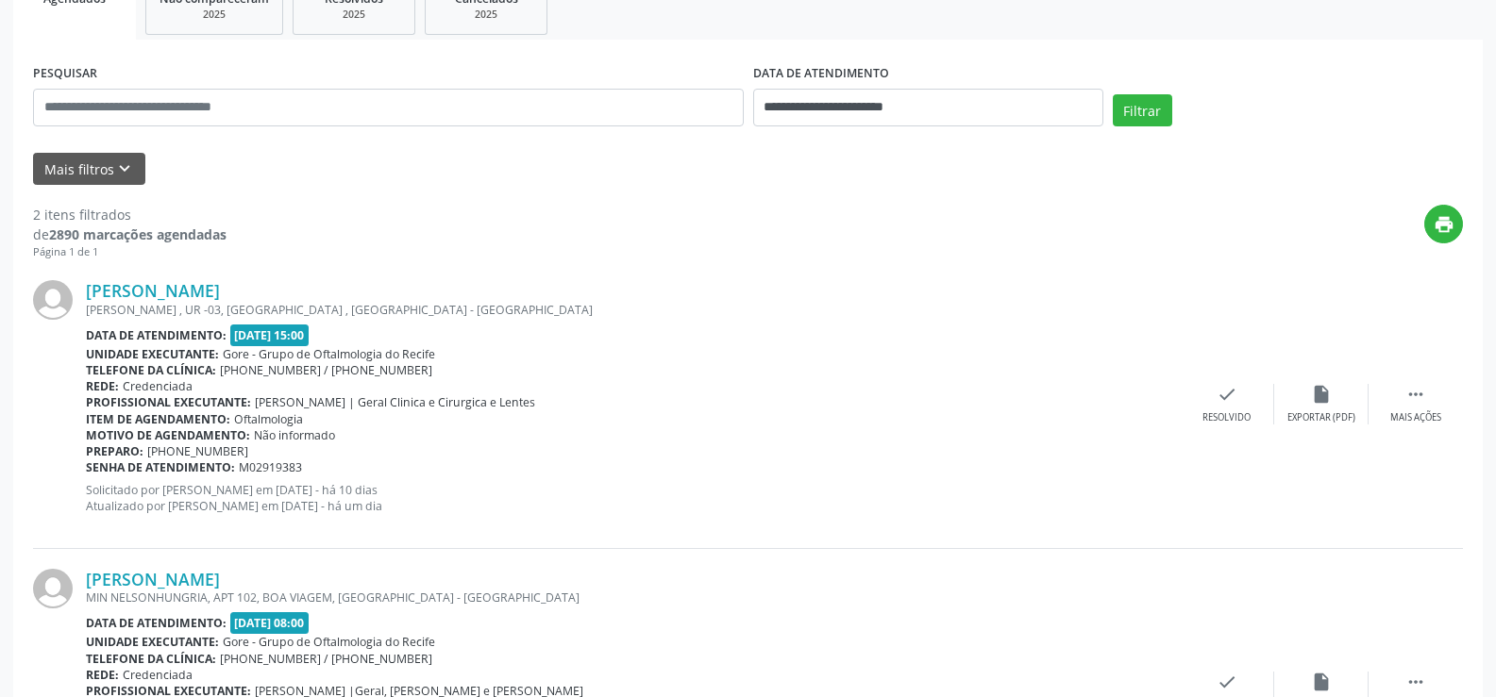
scroll to position [0, 0]
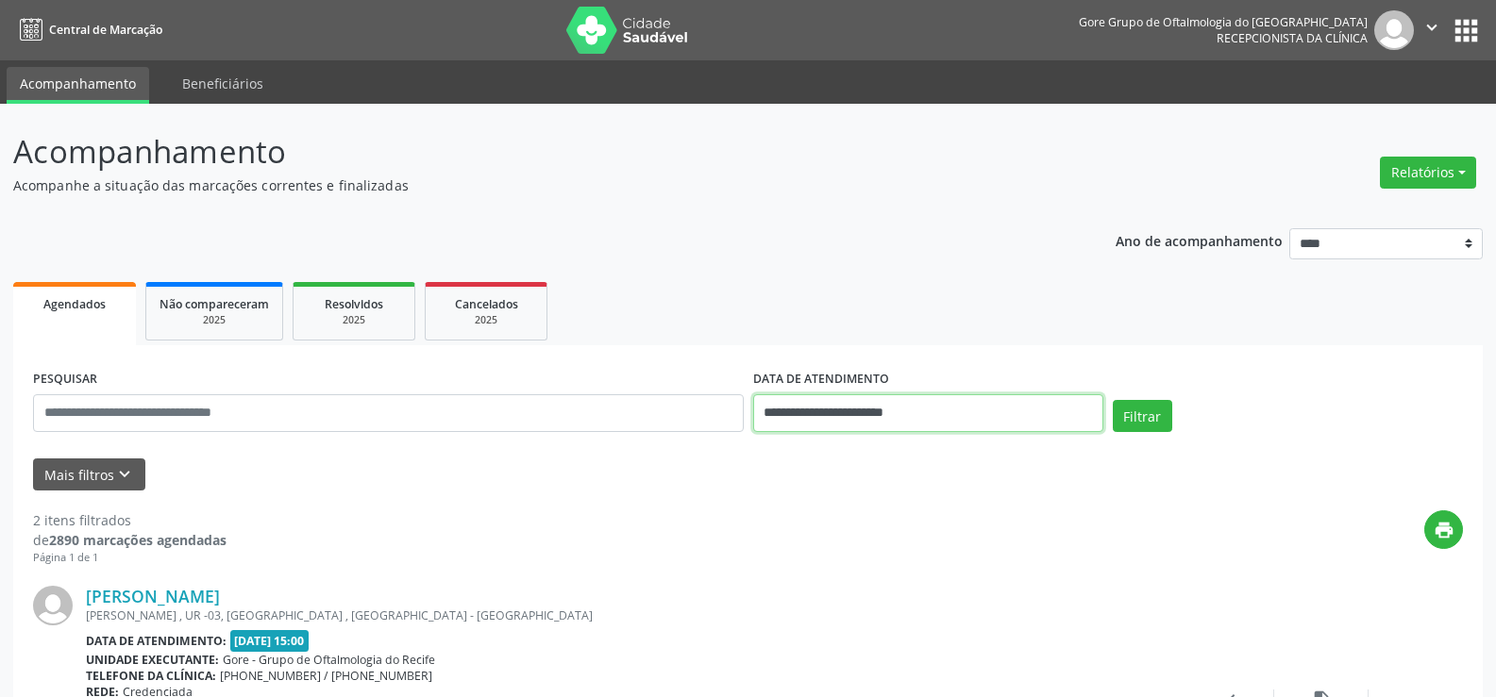
click at [1007, 414] on input "**********" at bounding box center [928, 414] width 350 height 38
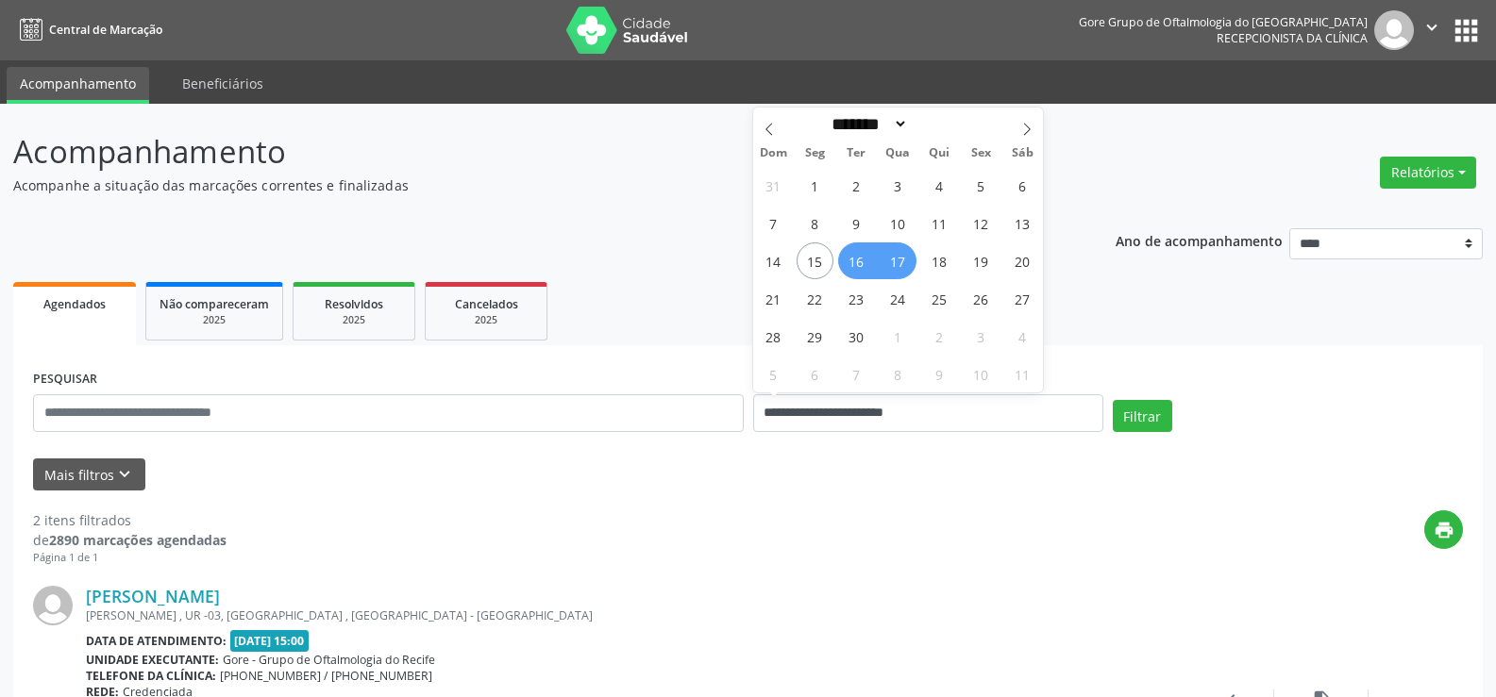
click at [896, 261] on span "17" at bounding box center [898, 261] width 37 height 37
type input "**********"
click at [943, 256] on span "18" at bounding box center [939, 261] width 37 height 37
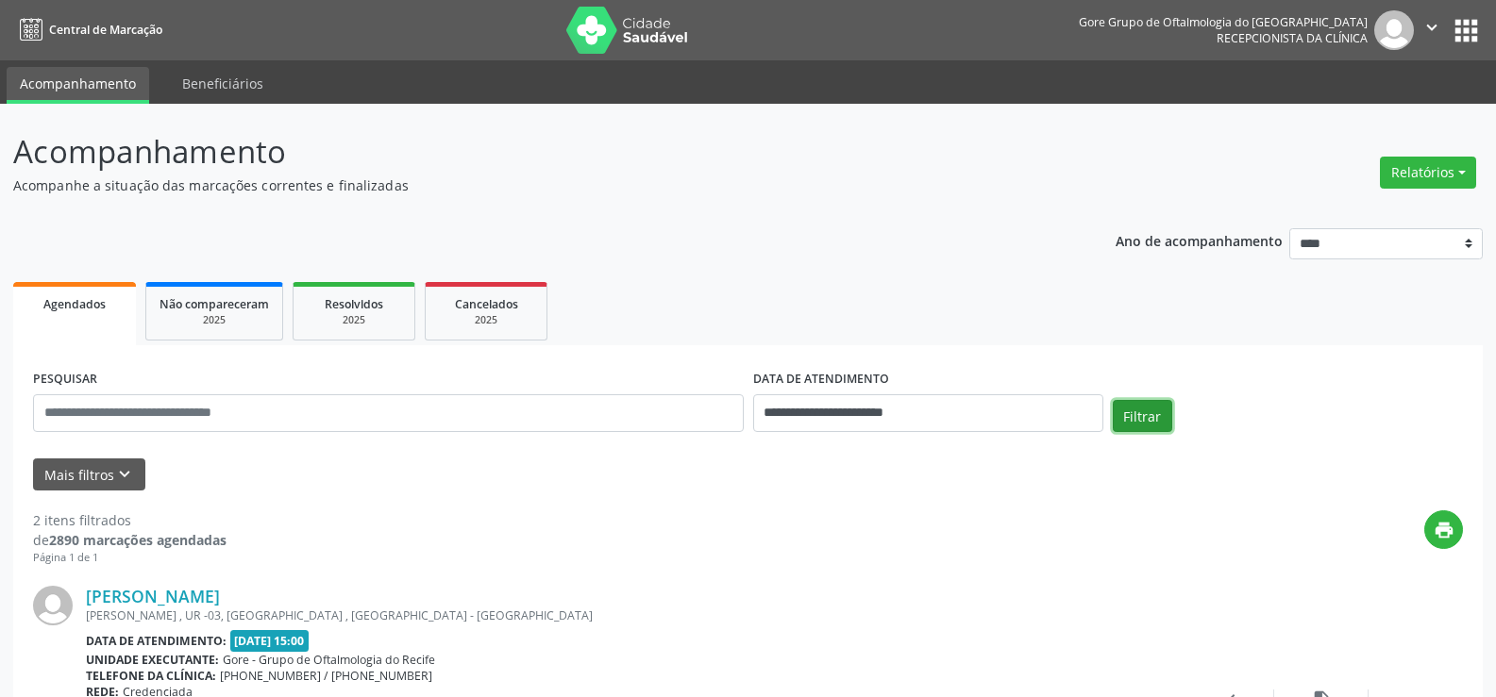
click at [1155, 422] on button "Filtrar" at bounding box center [1142, 416] width 59 height 32
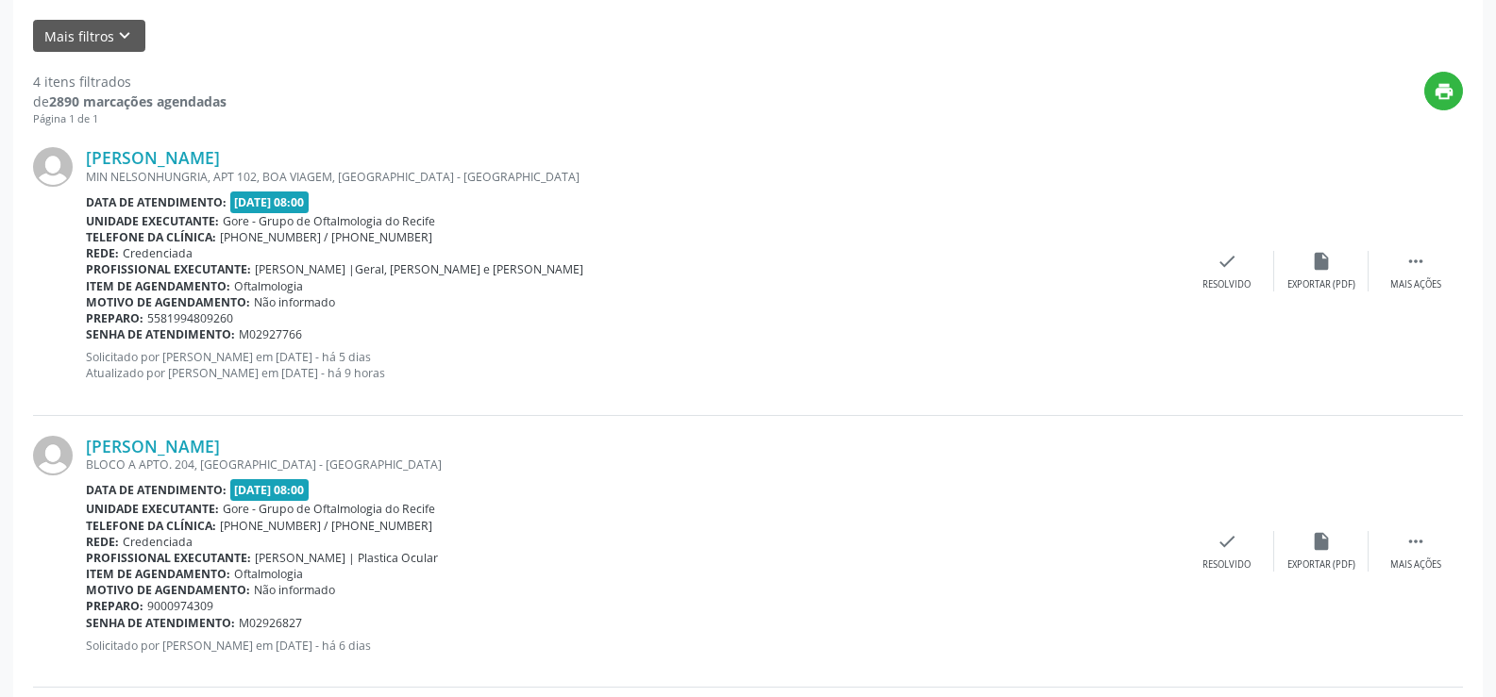
scroll to position [533, 0]
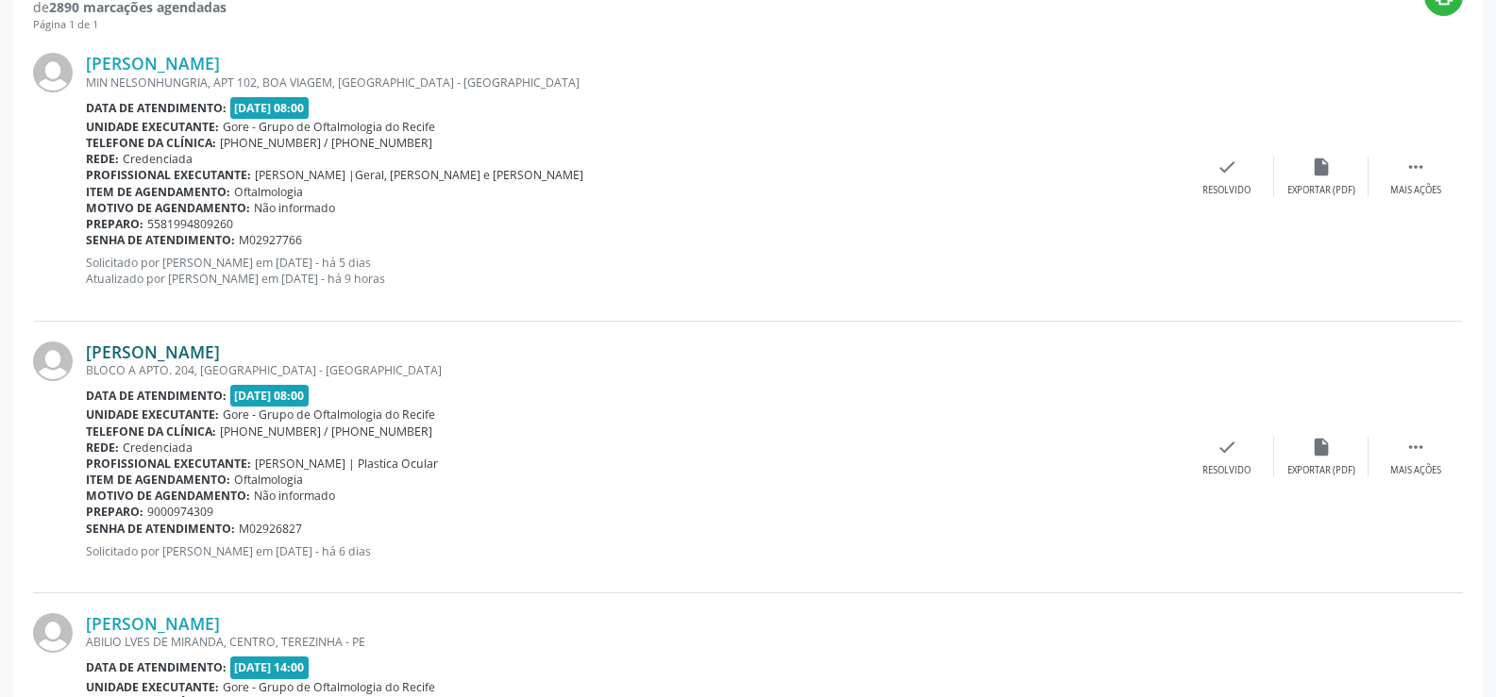
click at [167, 349] on link "Silene Reis da Silva" at bounding box center [153, 352] width 134 height 21
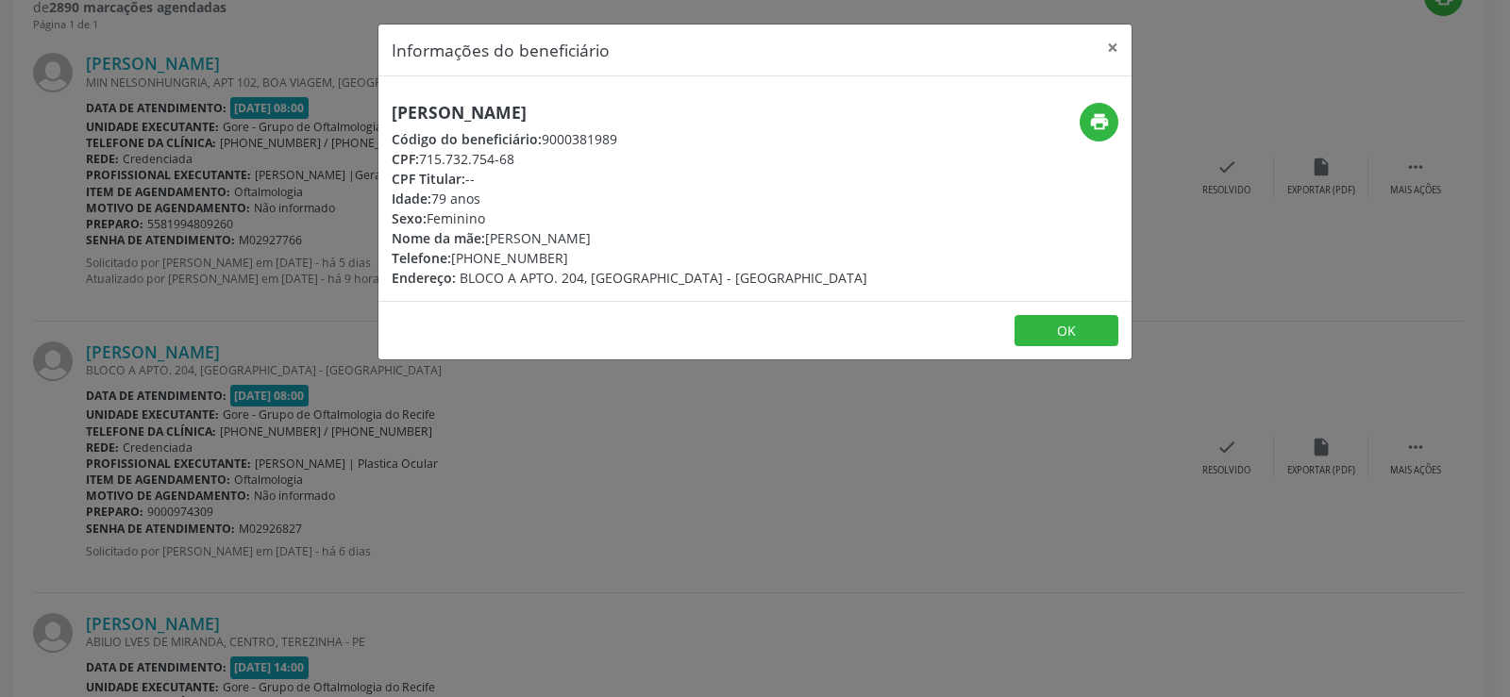
drag, startPoint x: 391, startPoint y: 117, endPoint x: 584, endPoint y: 116, distance: 193.5
click at [584, 116] on div "Silene Reis da Silva Código do beneficiário: 9000381989 CPF: 715.732.754-68 CPF…" at bounding box center [629, 195] width 502 height 185
copy h5 "Silene Reis da Silva"
click at [1111, 42] on button "×" at bounding box center [1113, 48] width 38 height 46
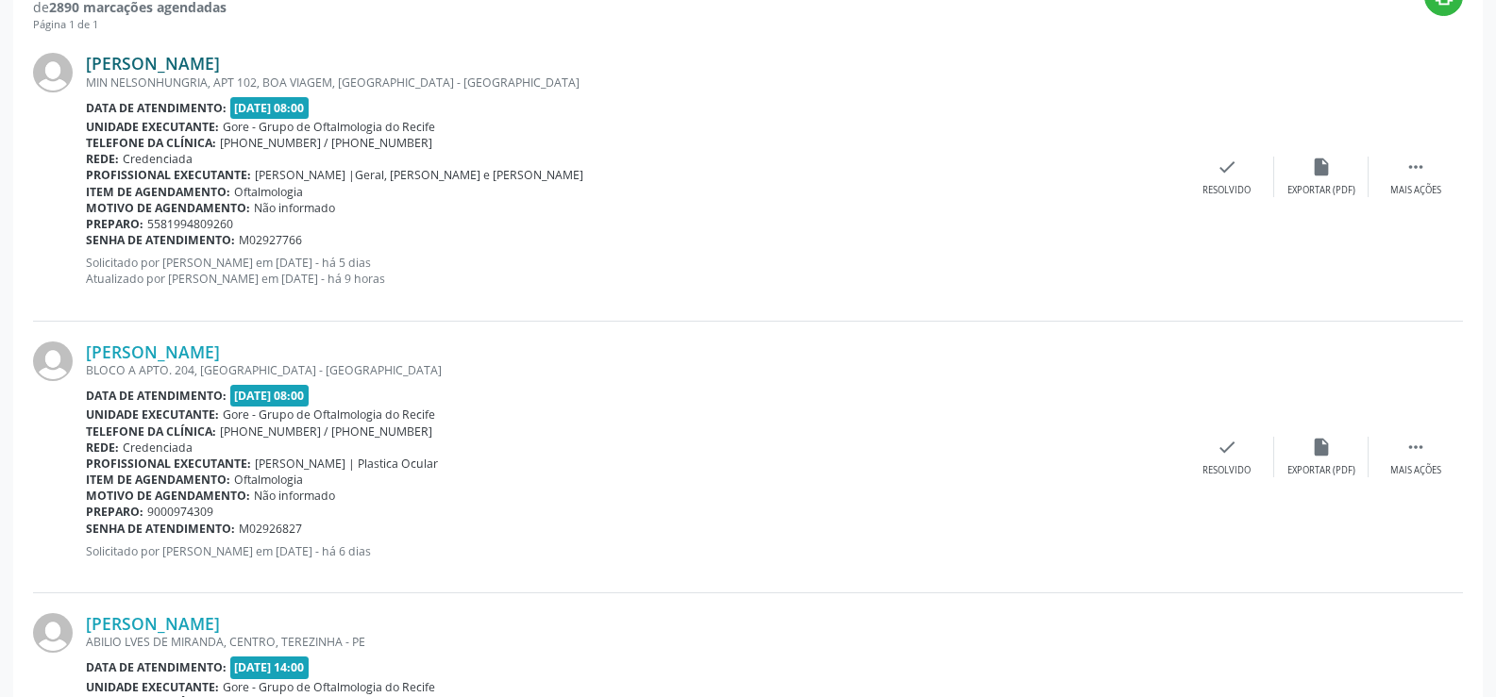
click at [89, 63] on link "Valdir Claudio Pereira Costa" at bounding box center [153, 63] width 134 height 21
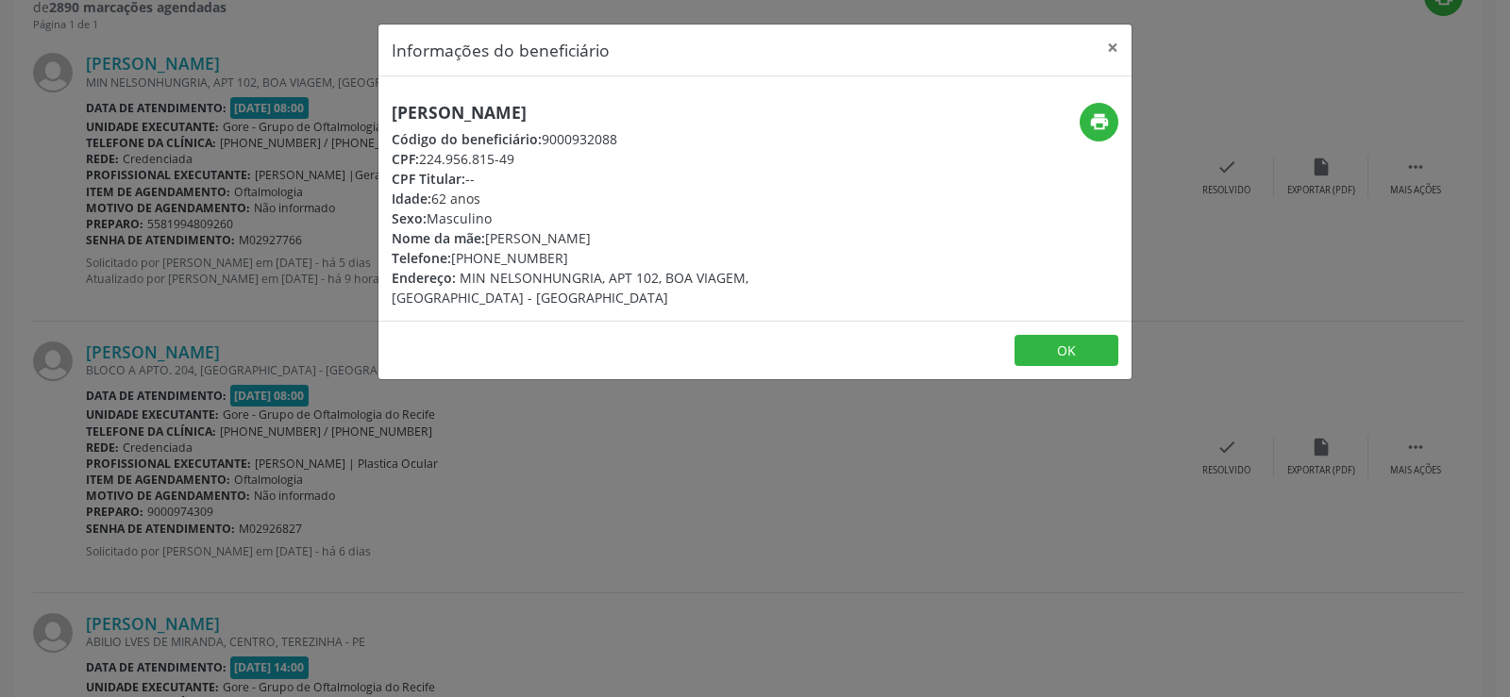
drag, startPoint x: 395, startPoint y: 109, endPoint x: 671, endPoint y: 110, distance: 276.5
click at [671, 110] on h5 "Valdir Claudio Pereira Costa" at bounding box center [630, 113] width 476 height 20
copy h5 "Valdir Claudio Pereira Costa"
click at [1116, 43] on button "×" at bounding box center [1113, 48] width 38 height 46
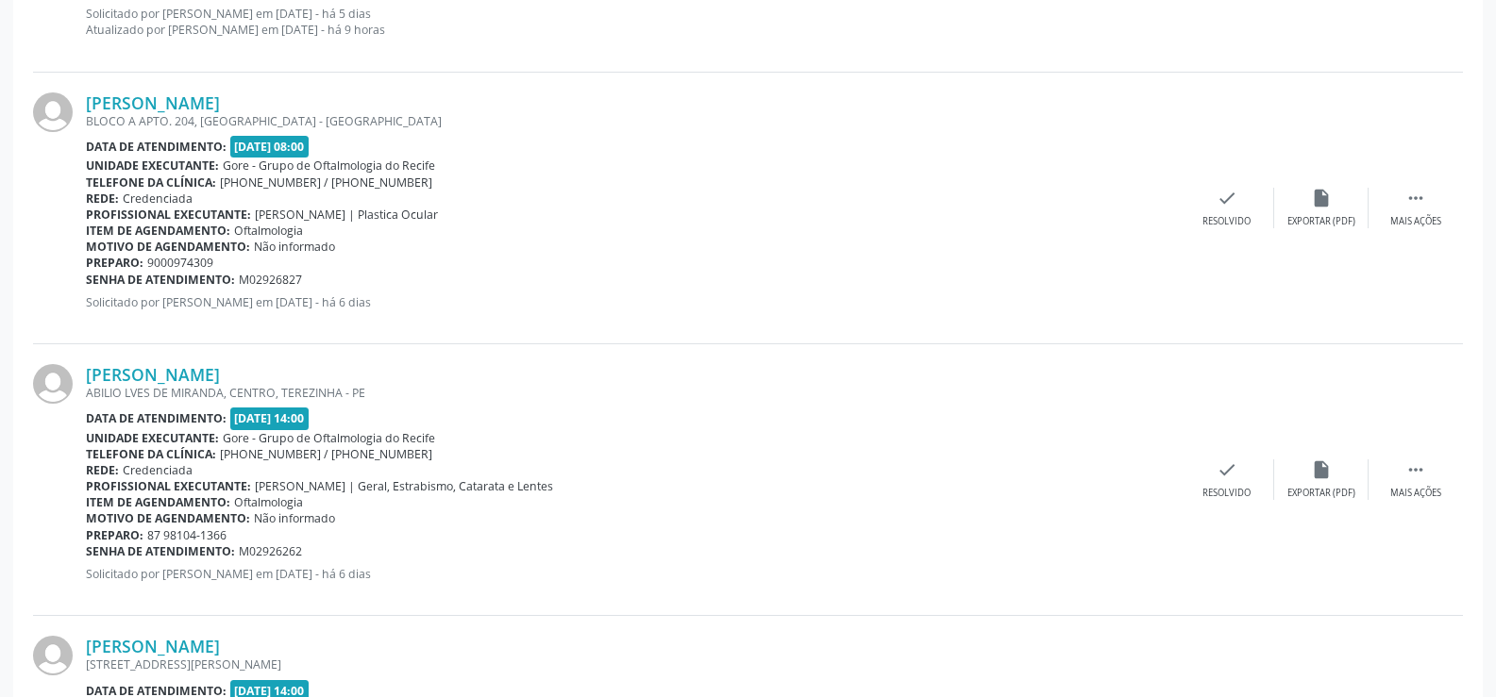
scroll to position [816, 0]
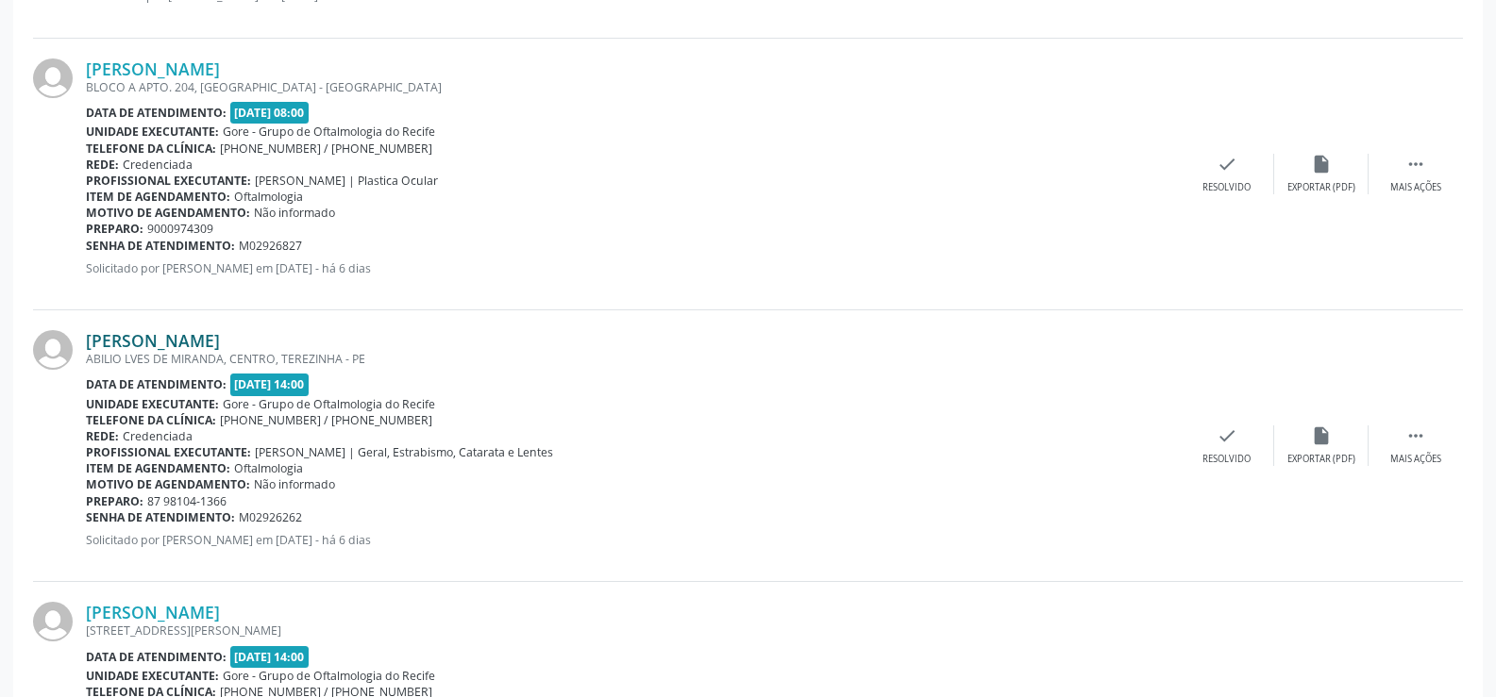
click at [213, 341] on link "Lucas Gabriel Felix Farias" at bounding box center [153, 340] width 134 height 21
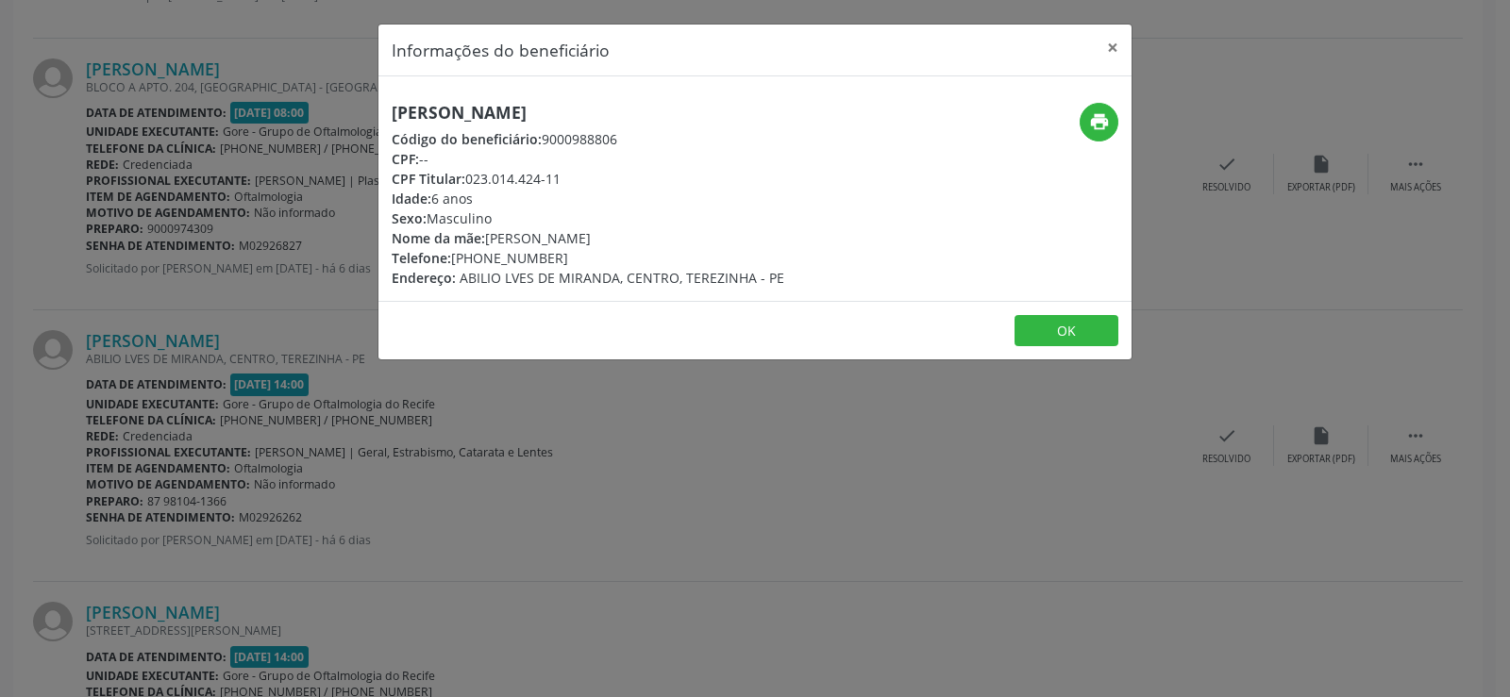
drag, startPoint x: 394, startPoint y: 117, endPoint x: 643, endPoint y: 118, distance: 249.2
click at [643, 118] on h5 "Lucas Gabriel Felix Farias" at bounding box center [588, 113] width 393 height 20
copy h5 "Lucas Gabriel Felix Farias"
click at [1106, 42] on button "×" at bounding box center [1113, 48] width 38 height 46
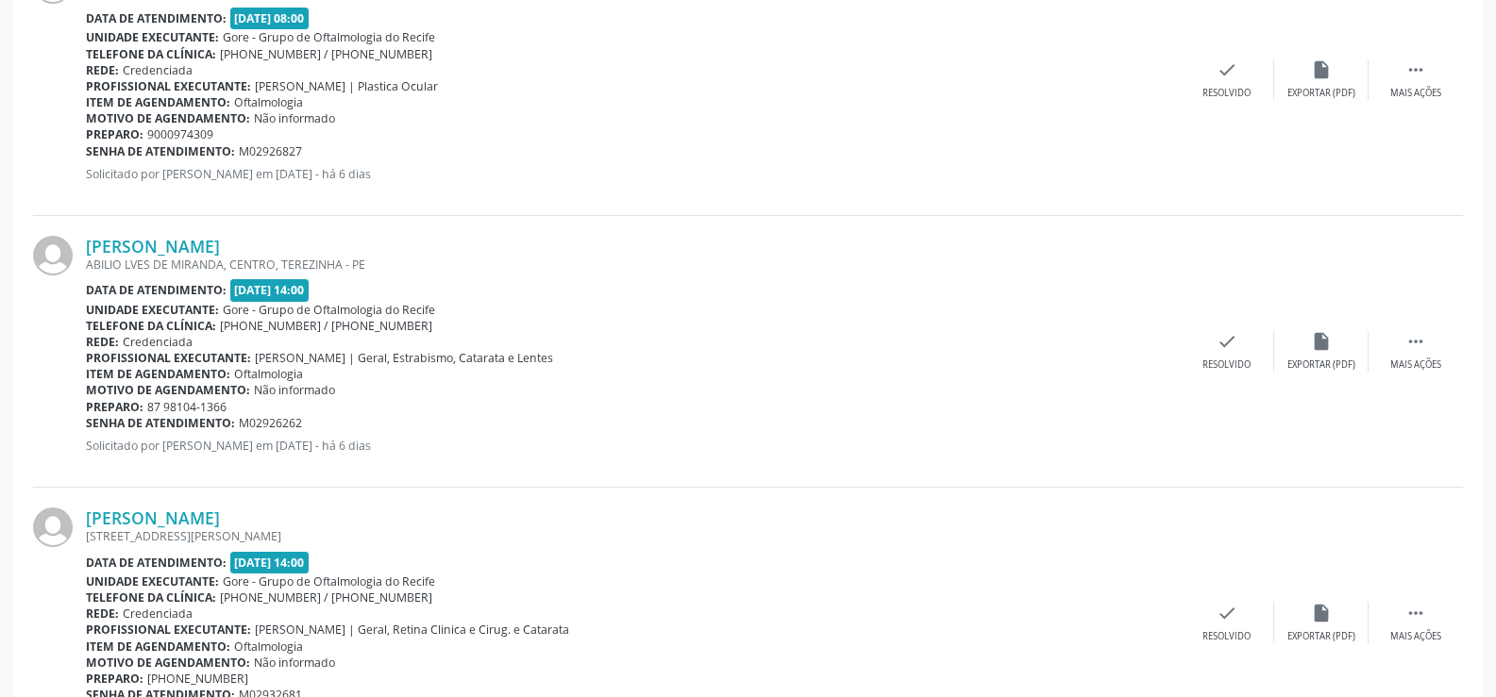
scroll to position [1005, 0]
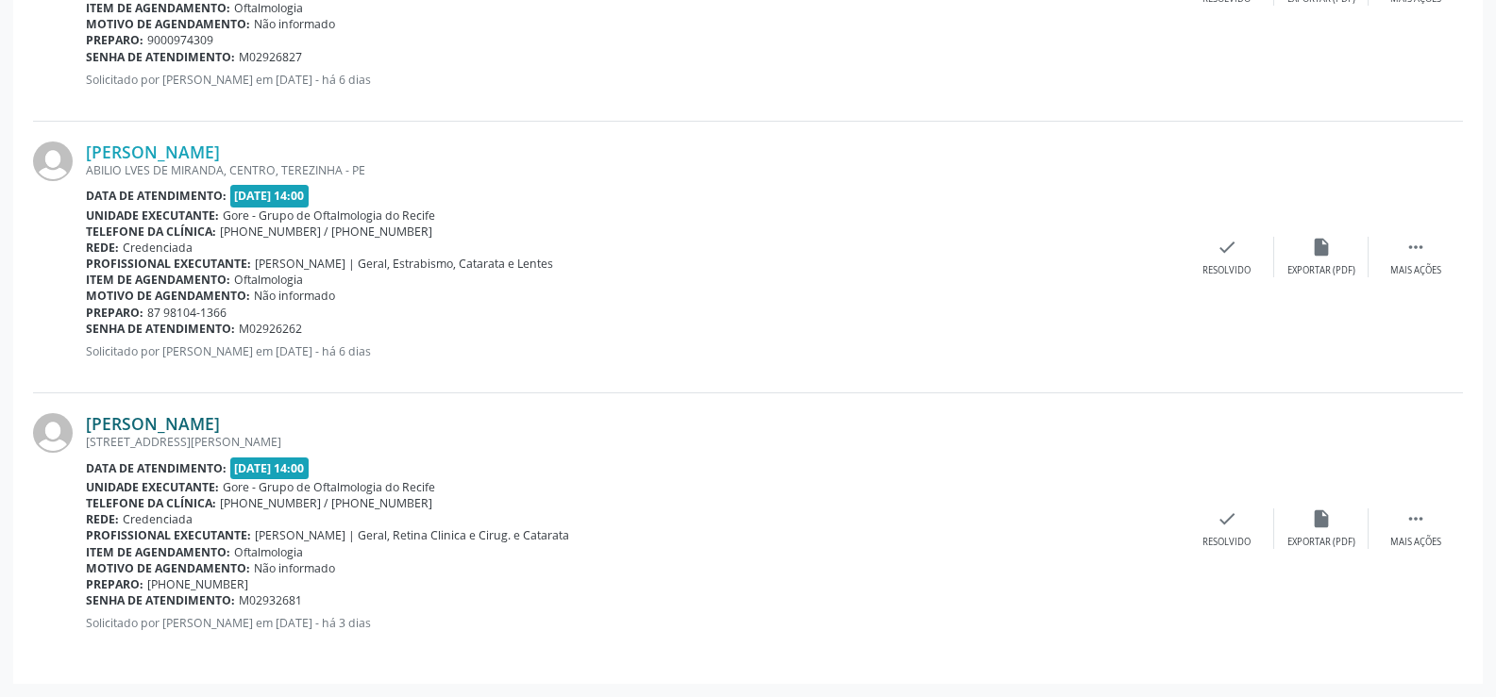
click at [220, 425] on link "Valmir Fernandes Lopes" at bounding box center [153, 423] width 134 height 21
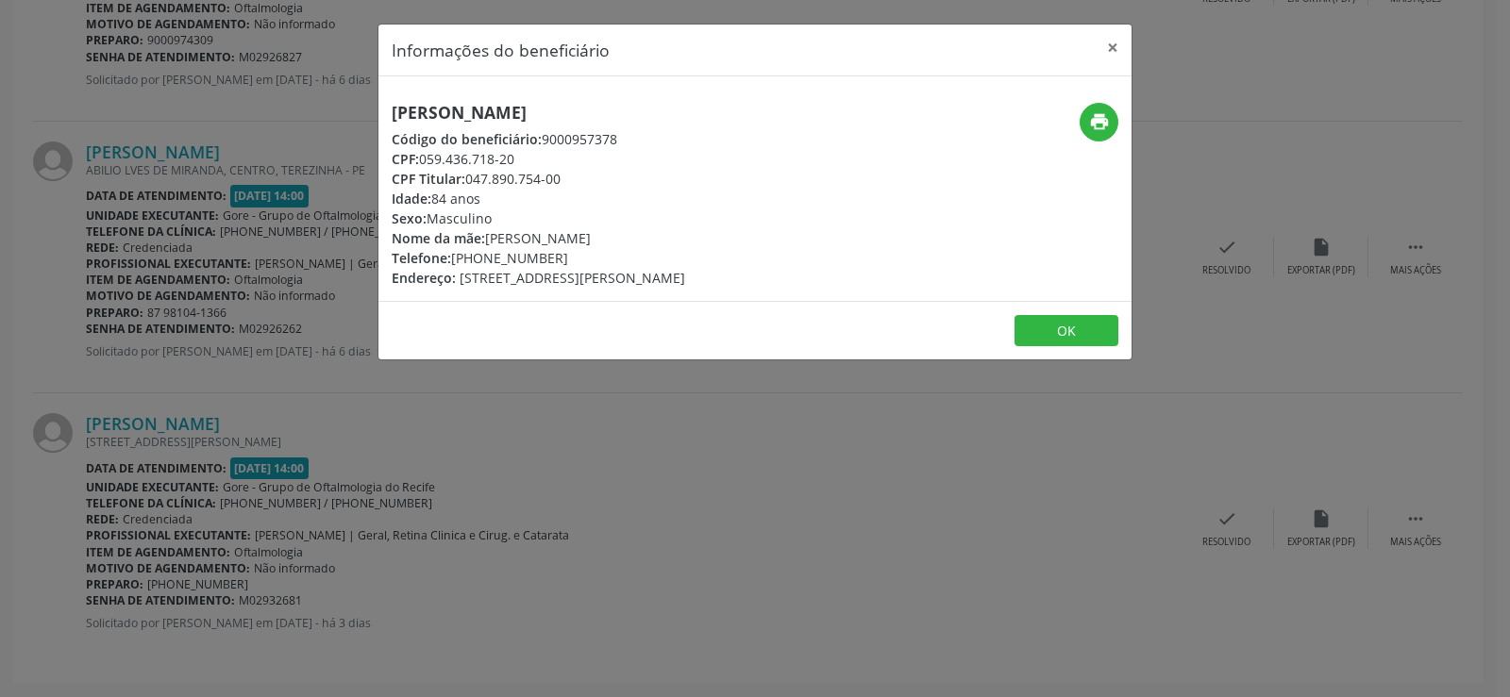
drag, startPoint x: 393, startPoint y: 113, endPoint x: 621, endPoint y: 124, distance: 228.6
click at [621, 124] on div "Valmir Fernandes Lopes Código do beneficiário: 9000957378 CPF: 059.436.718-20 C…" at bounding box center [539, 195] width 294 height 185
copy h5 "Valmir Fernandes Lopes"
click at [1110, 41] on button "×" at bounding box center [1113, 48] width 38 height 46
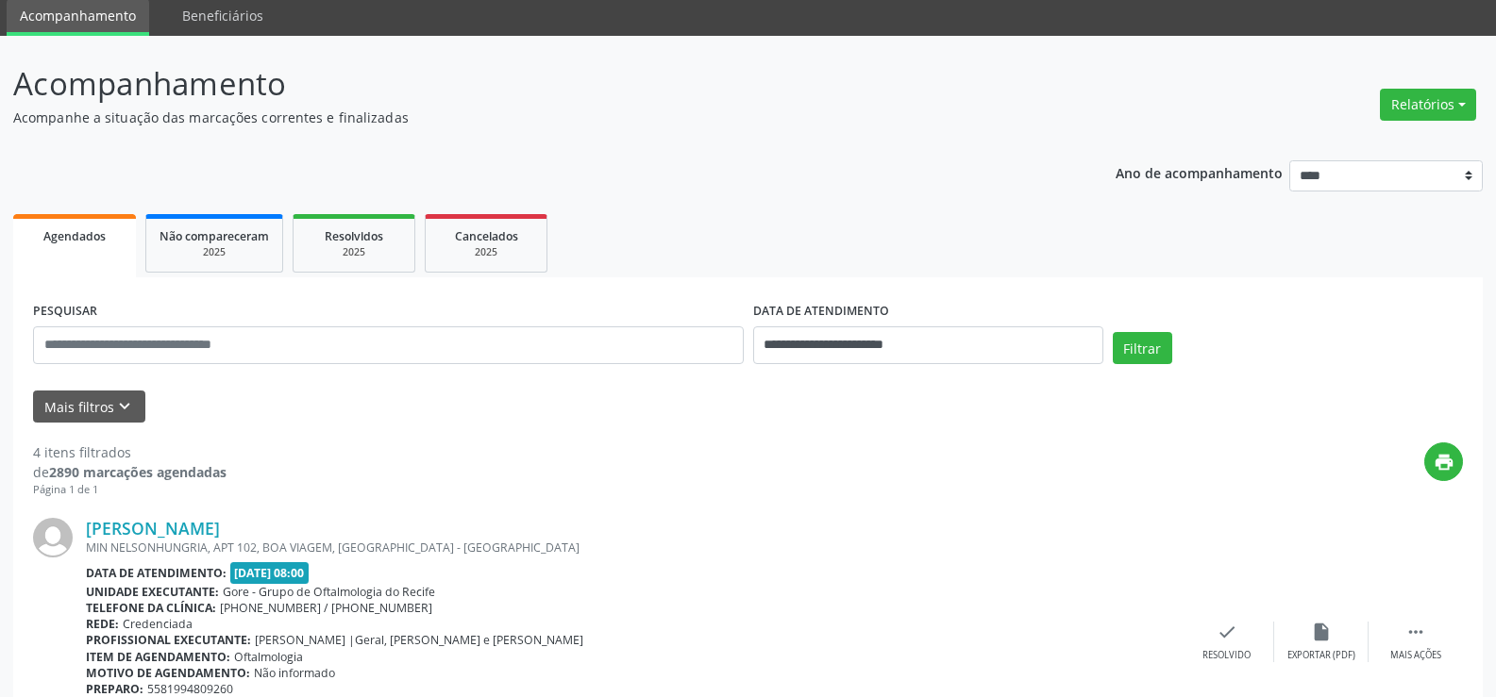
scroll to position [61, 0]
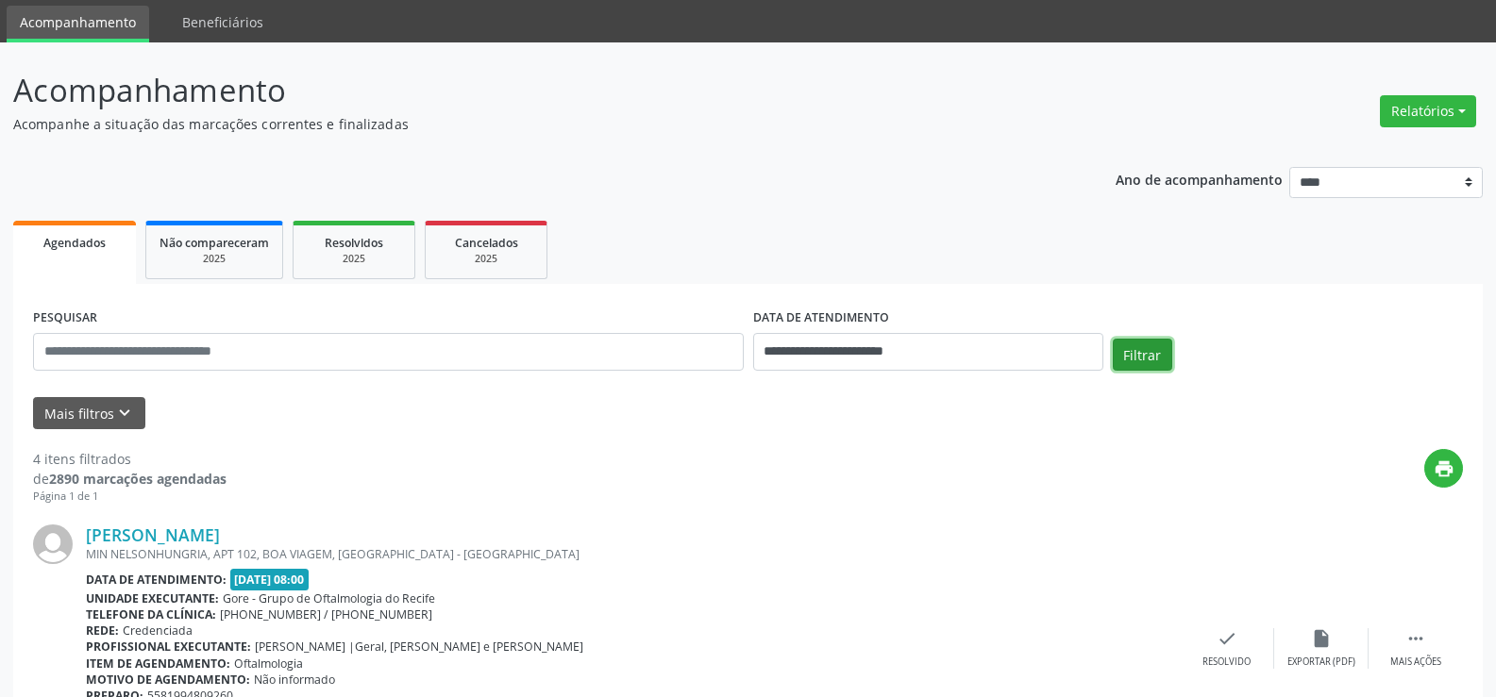
click at [1149, 354] on button "Filtrar" at bounding box center [1142, 355] width 59 height 32
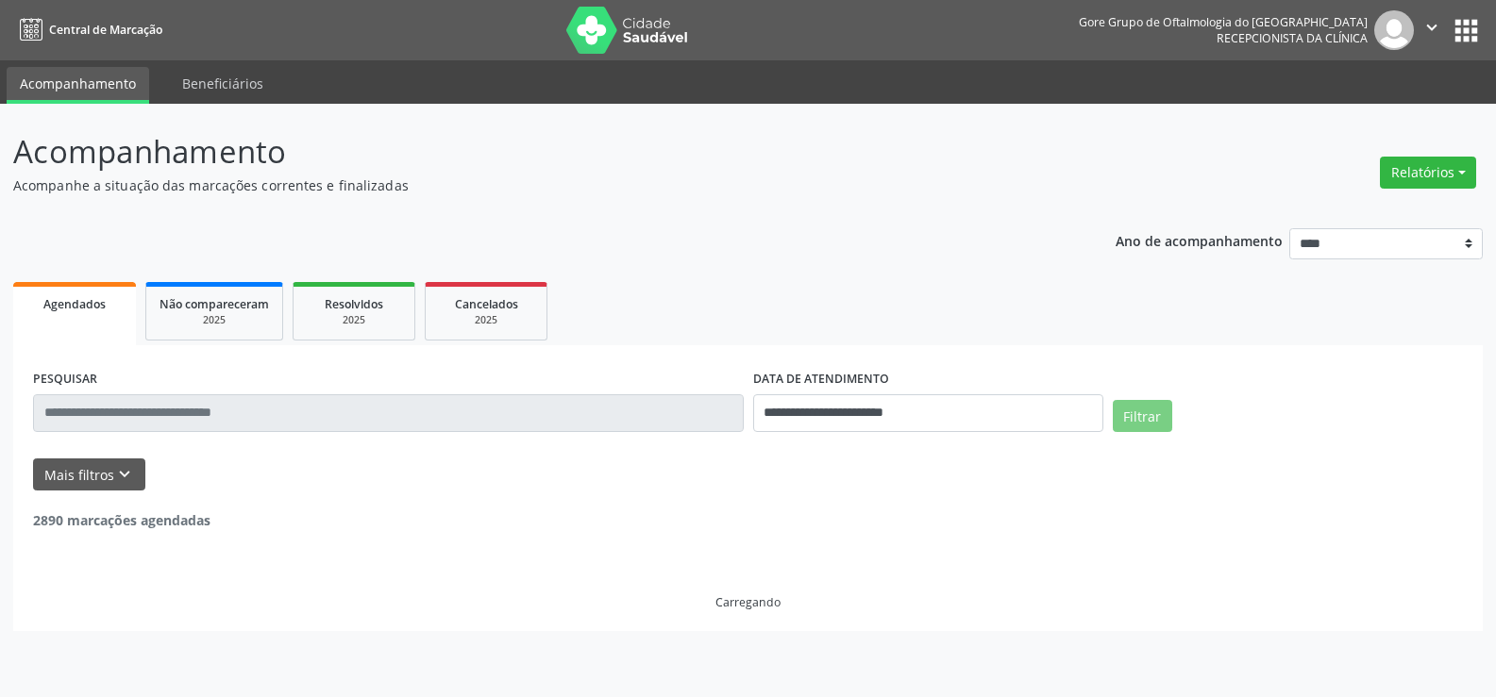
scroll to position [0, 0]
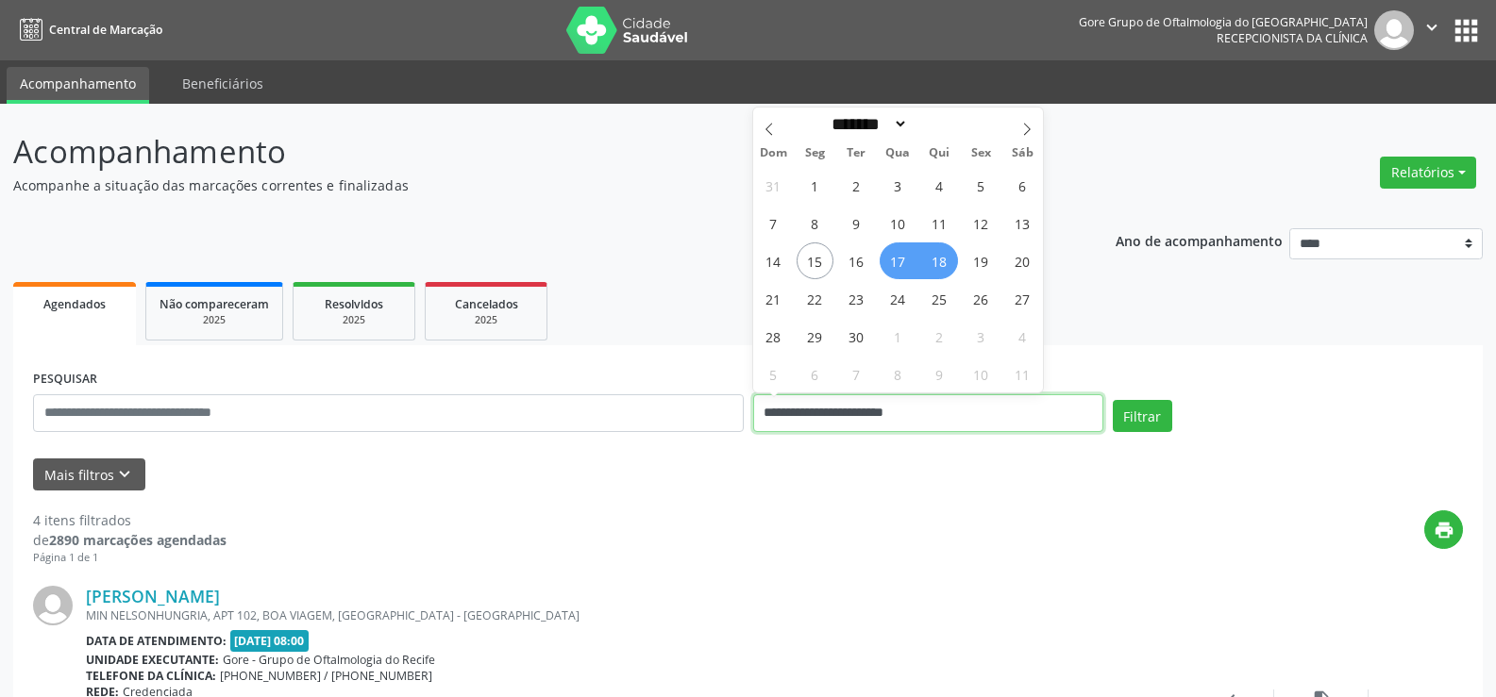
click at [1015, 400] on input "**********" at bounding box center [928, 414] width 350 height 38
click at [980, 263] on span "19" at bounding box center [981, 261] width 37 height 37
type input "**********"
click at [949, 262] on span "18" at bounding box center [939, 261] width 37 height 37
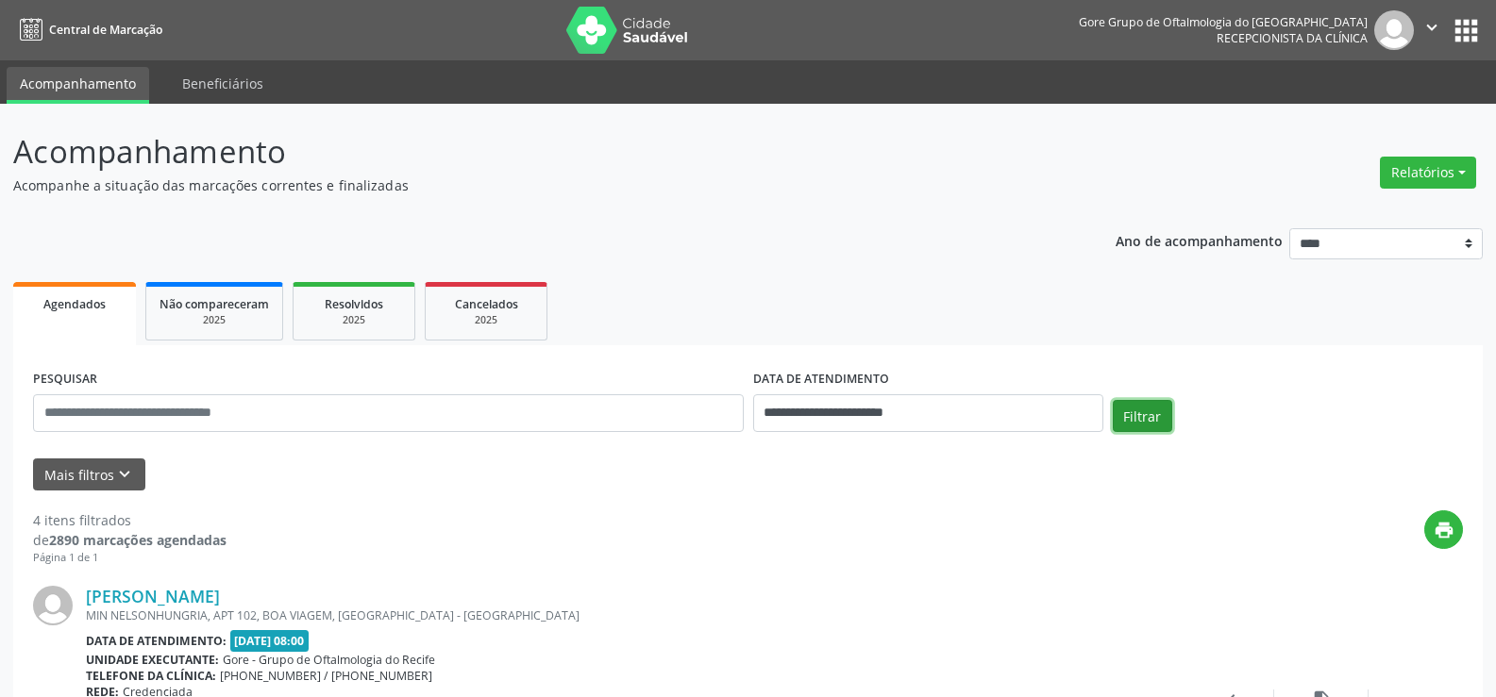
click at [1133, 413] on button "Filtrar" at bounding box center [1142, 416] width 59 height 32
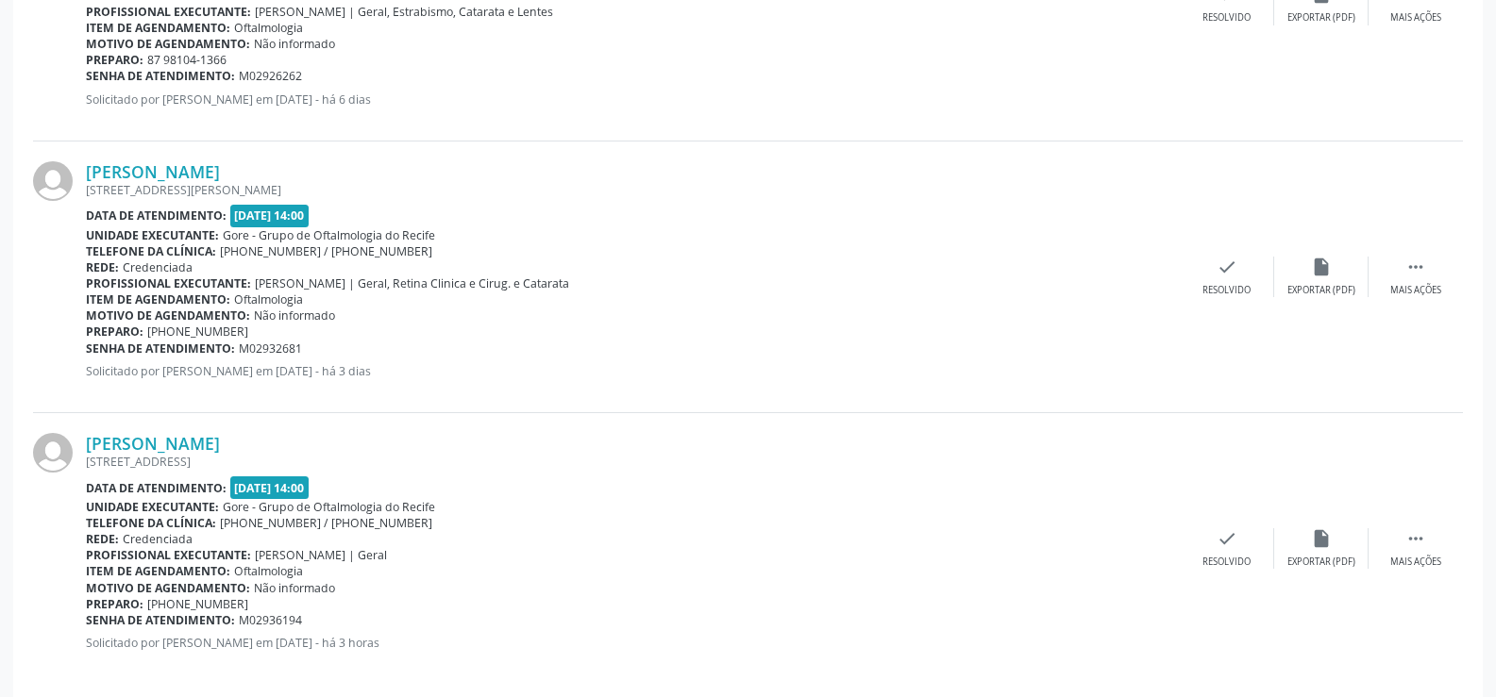
scroll to position [989, 0]
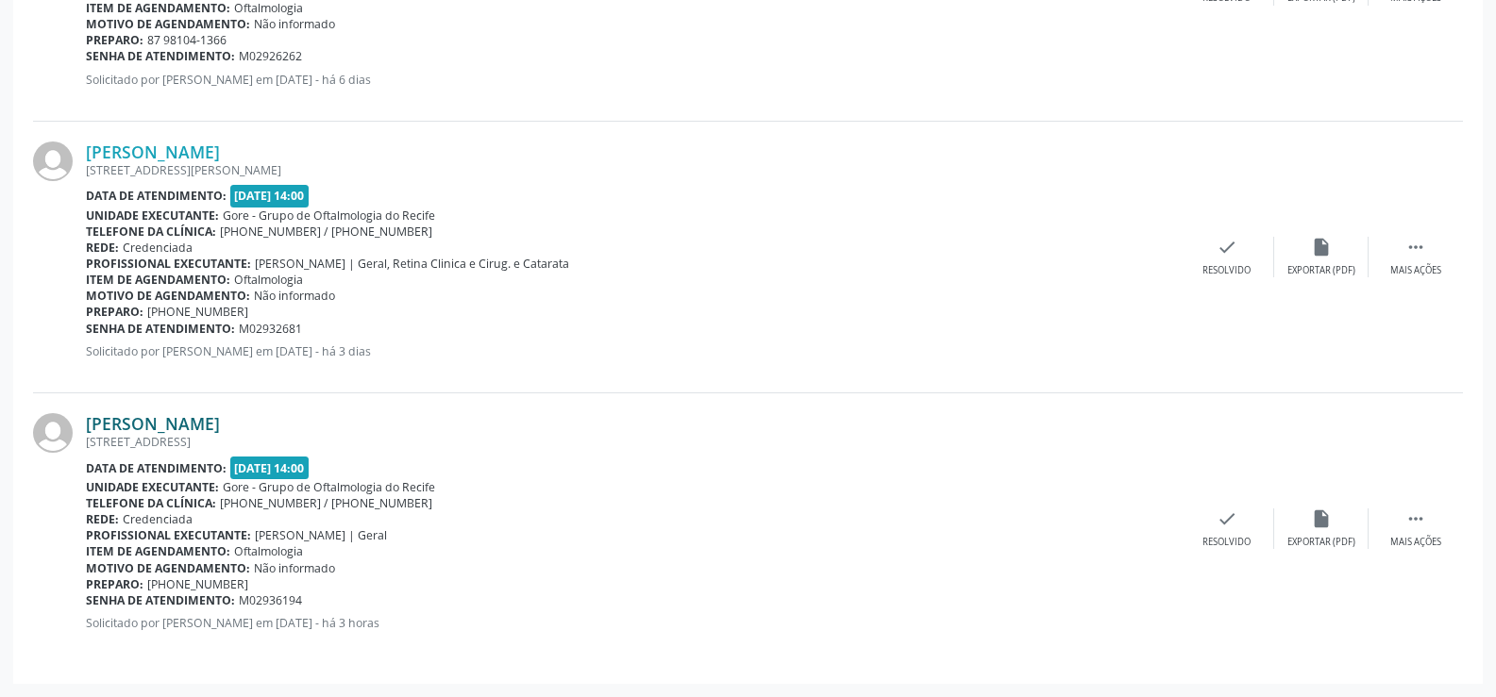
click at [143, 426] on link "Maria da Conceicao Oliveira Ferreira" at bounding box center [153, 423] width 134 height 21
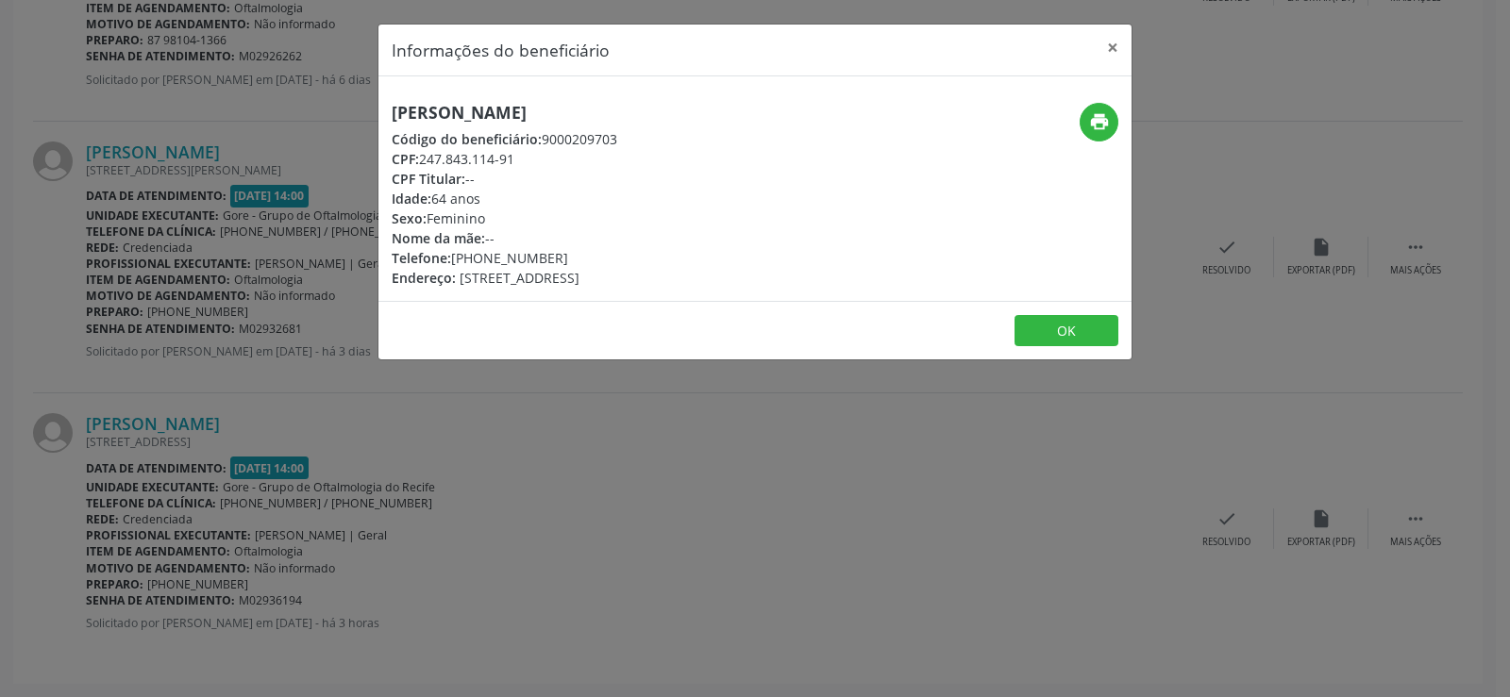
drag, startPoint x: 395, startPoint y: 116, endPoint x: 733, endPoint y: 119, distance: 338.8
click at [617, 119] on h5 "Maria da Conceicao Oliveira Ferreira" at bounding box center [505, 113] width 226 height 20
copy h5 "Maria da Conceicao Oliveira Ferreira"
click at [1111, 44] on button "×" at bounding box center [1113, 48] width 38 height 46
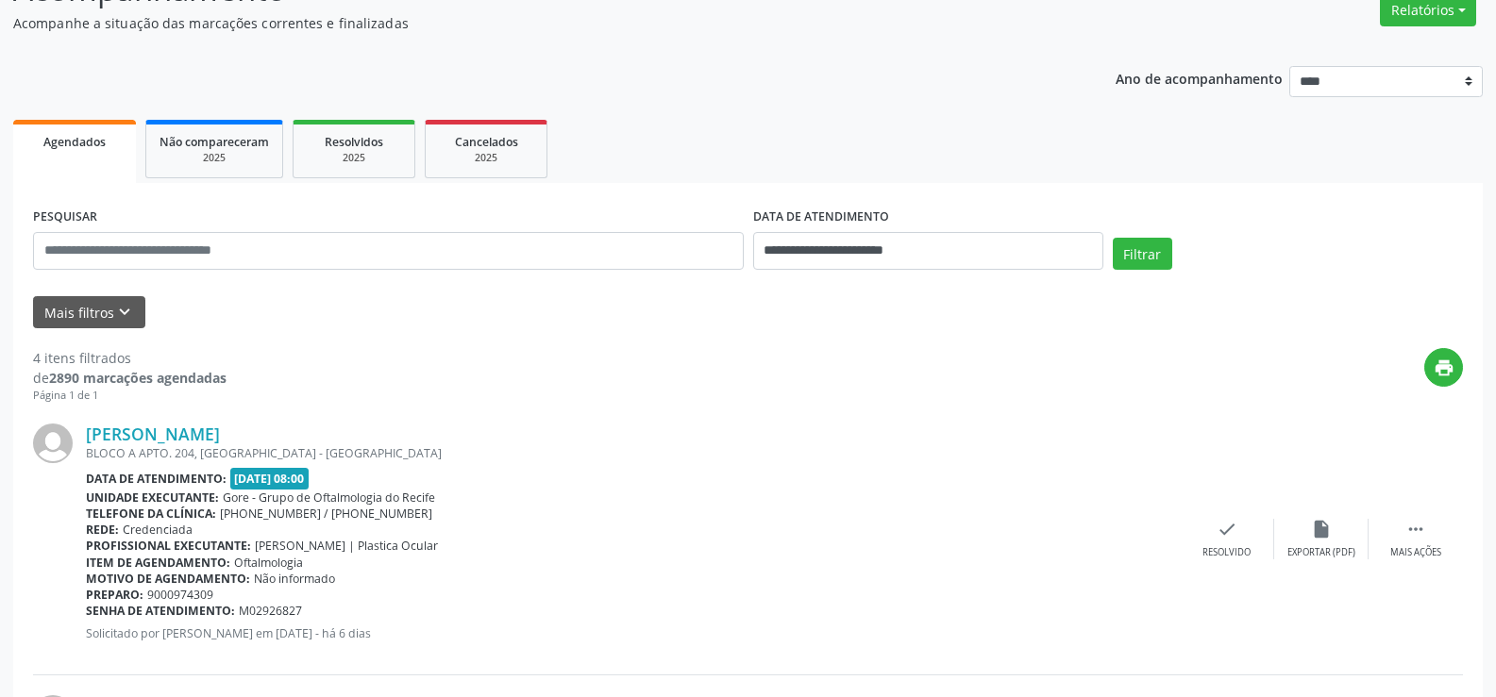
scroll to position [140, 0]
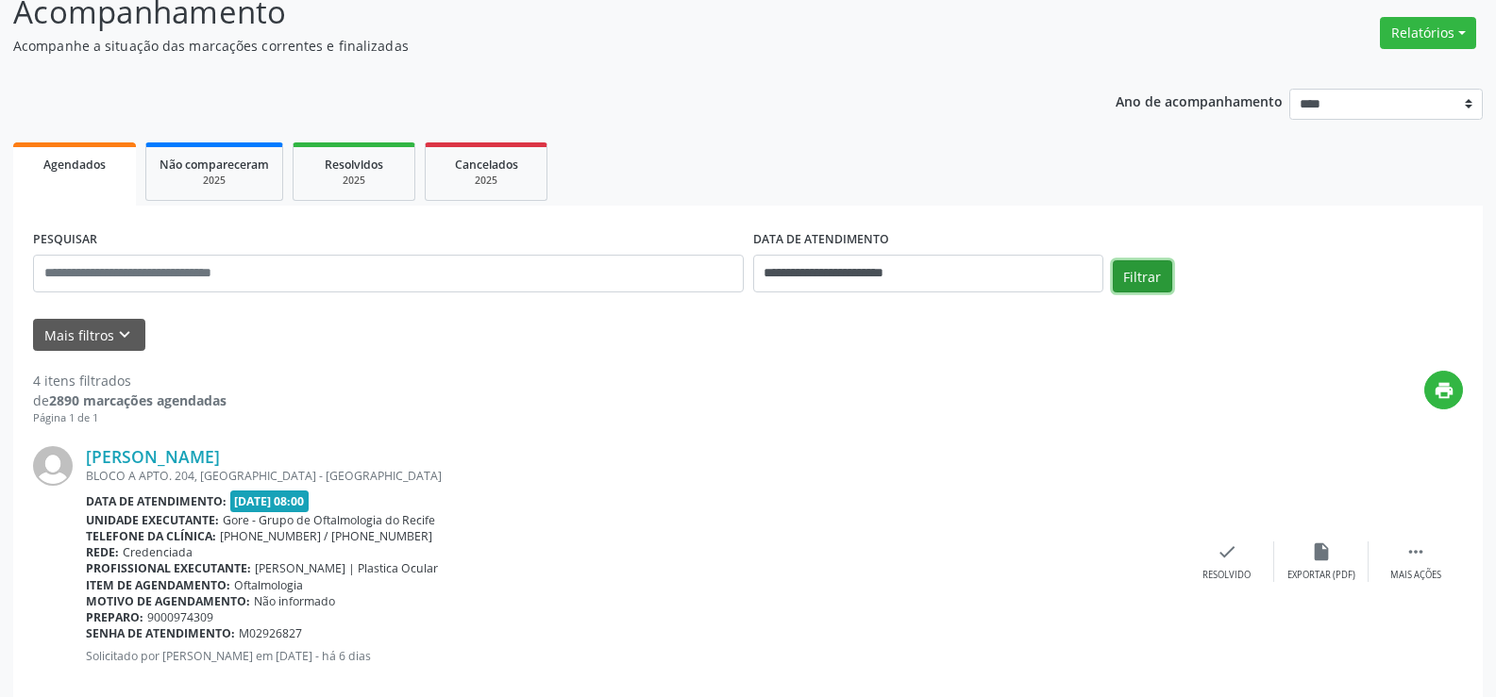
click at [1137, 273] on button "Filtrar" at bounding box center [1142, 276] width 59 height 32
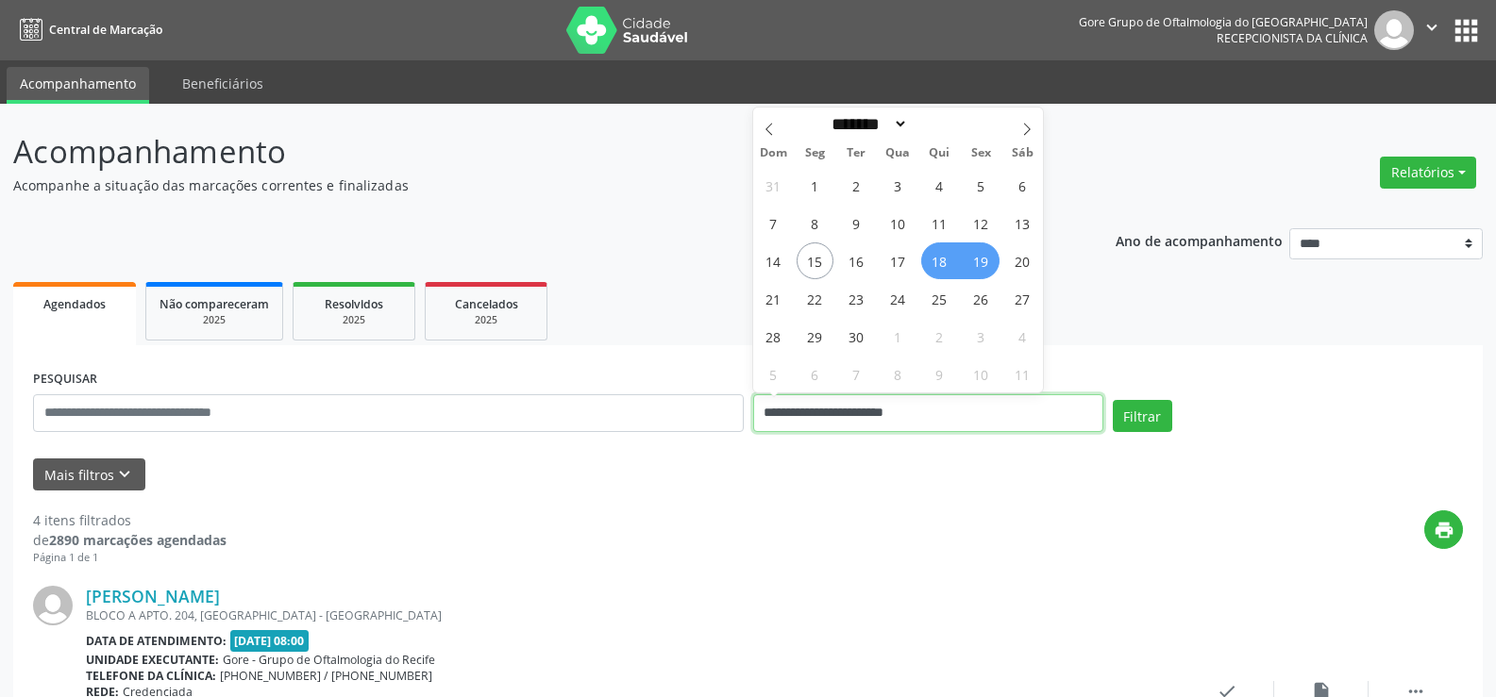
click at [1033, 402] on input "**********" at bounding box center [928, 414] width 350 height 38
click at [1013, 262] on span "20" at bounding box center [1022, 261] width 37 height 37
type input "**********"
click at [992, 260] on span "19" at bounding box center [981, 261] width 37 height 37
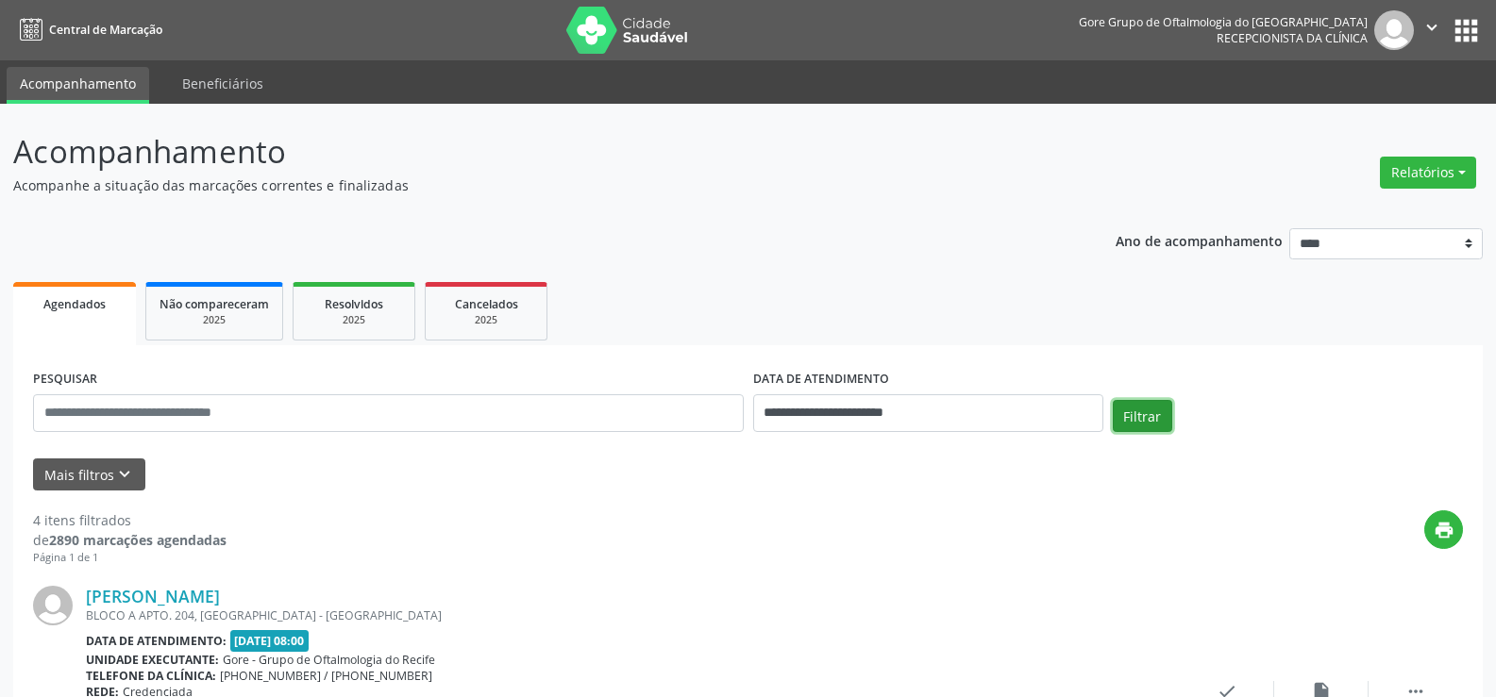
click at [1146, 416] on button "Filtrar" at bounding box center [1142, 416] width 59 height 32
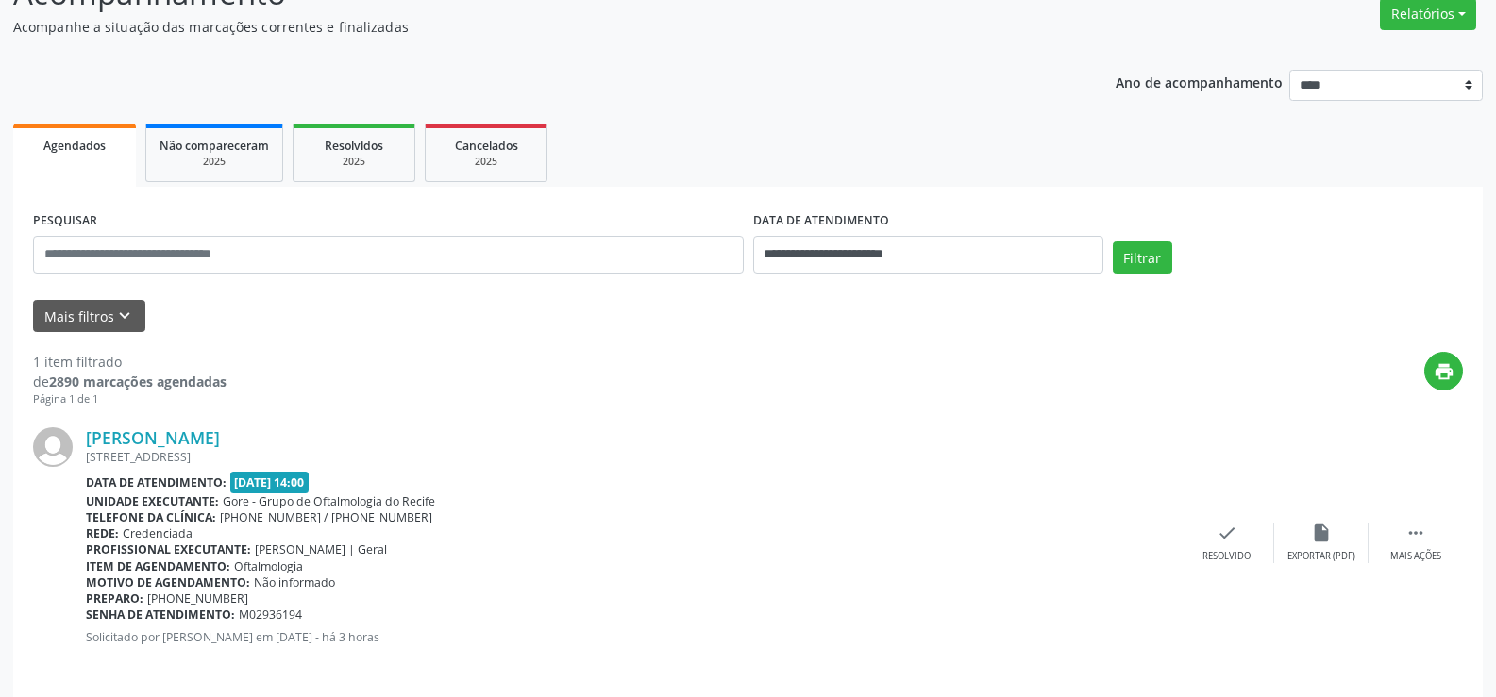
scroll to position [173, 0]
